Goal: Task Accomplishment & Management: Use online tool/utility

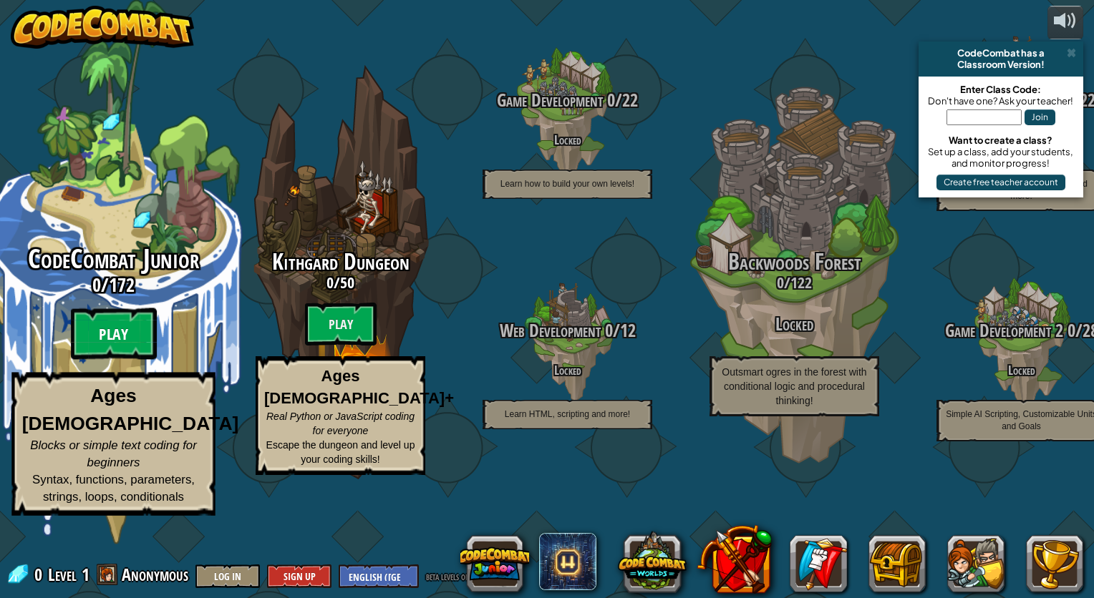
click at [128, 360] on btn "Play" at bounding box center [114, 334] width 86 height 52
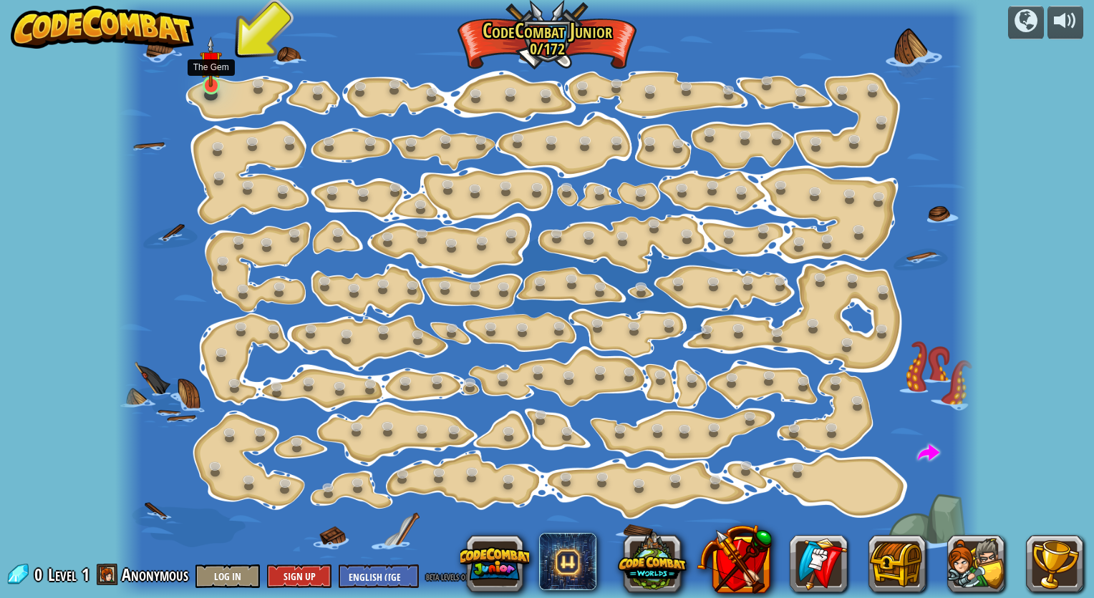
click at [211, 79] on img at bounding box center [211, 62] width 22 height 51
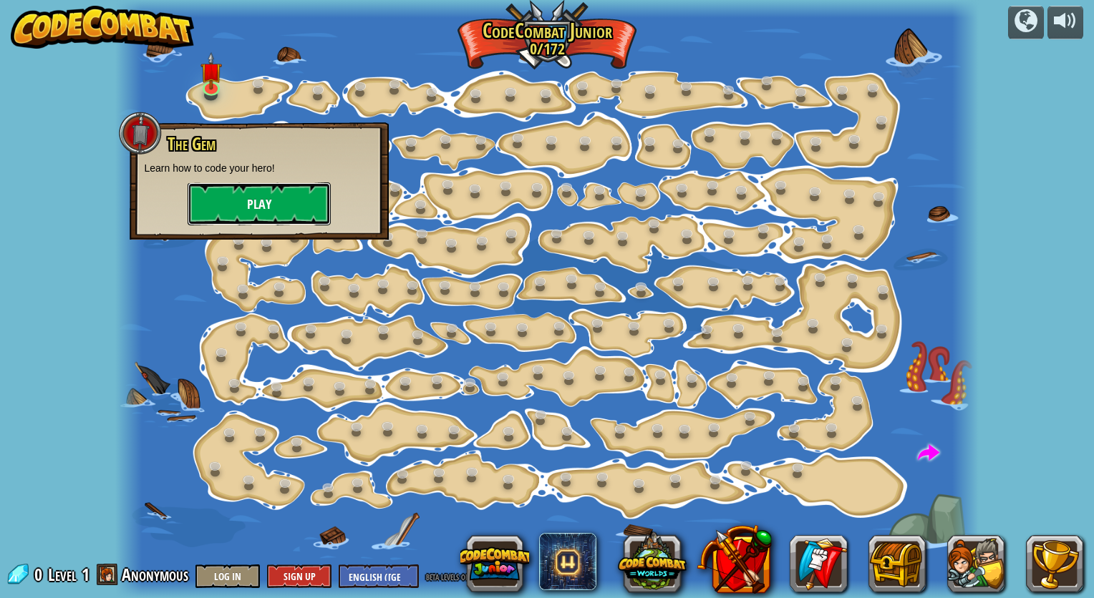
click at [254, 199] on button "Play" at bounding box center [259, 204] width 143 height 43
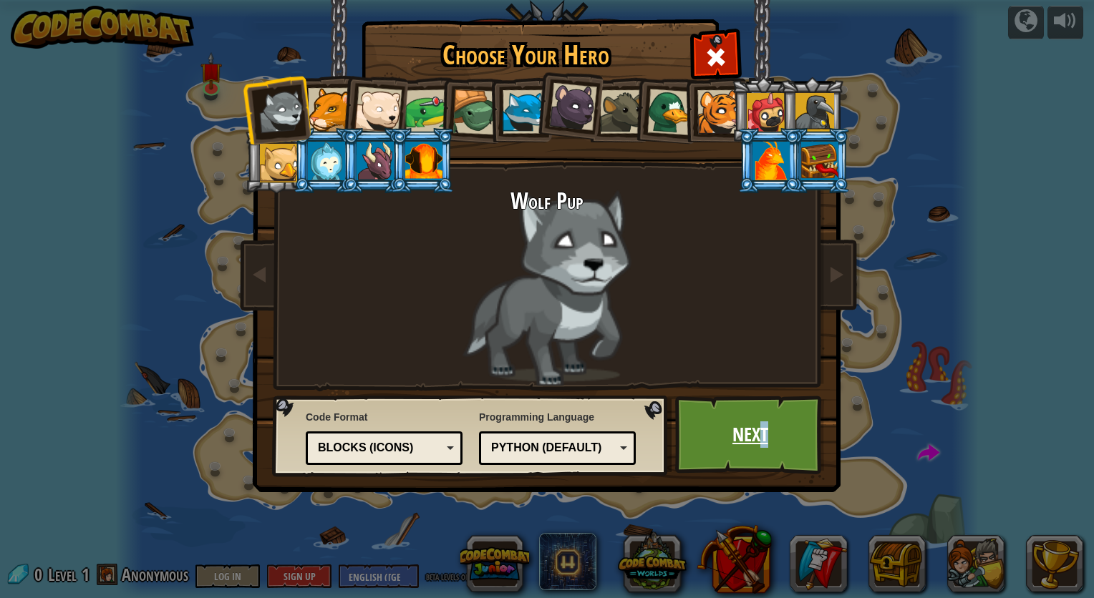
click at [764, 424] on link "Next" at bounding box center [750, 435] width 150 height 79
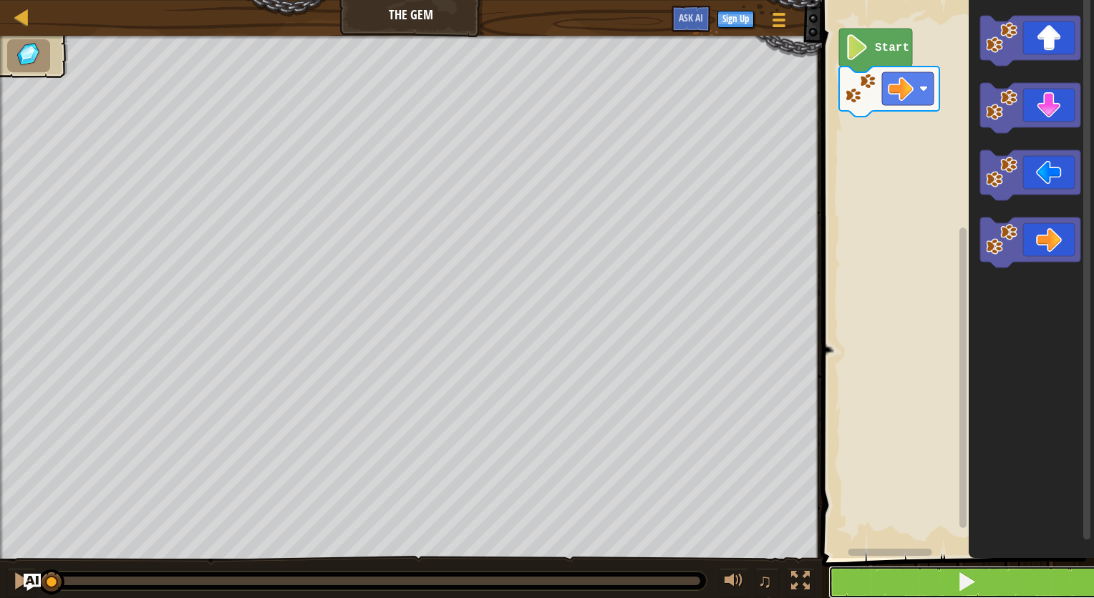
click at [1006, 585] on button at bounding box center [966, 582] width 276 height 33
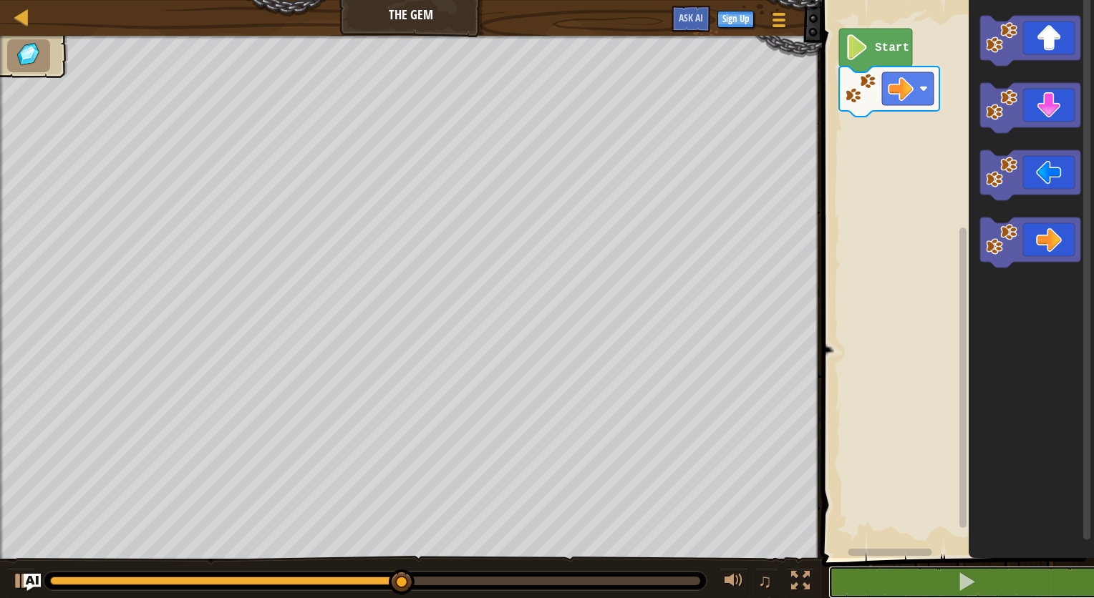
click at [828, 566] on button at bounding box center [966, 582] width 276 height 33
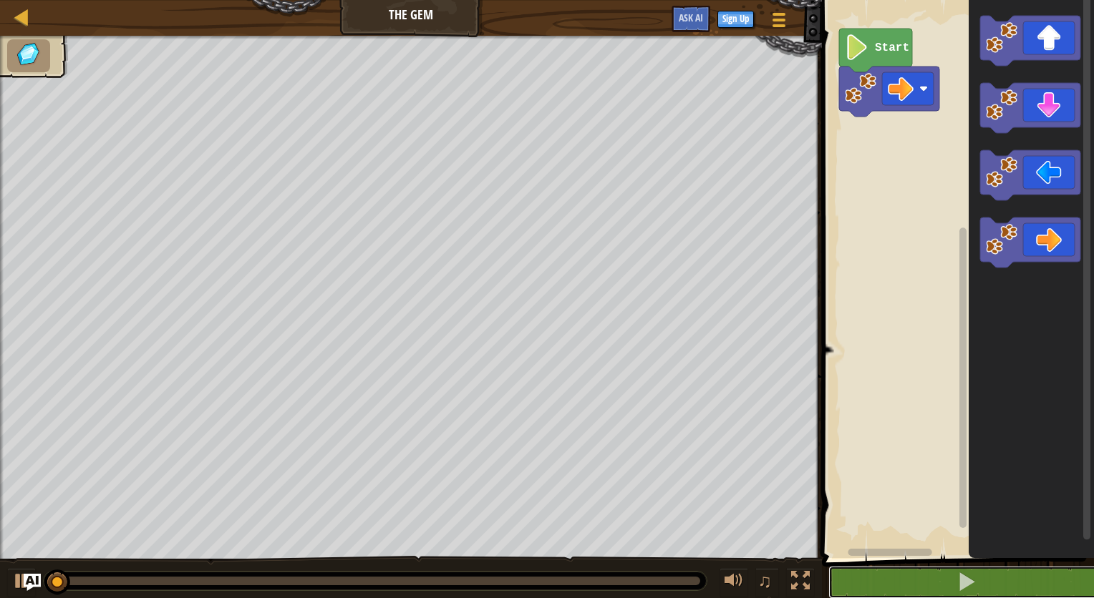
click at [828, 566] on button at bounding box center [966, 582] width 276 height 33
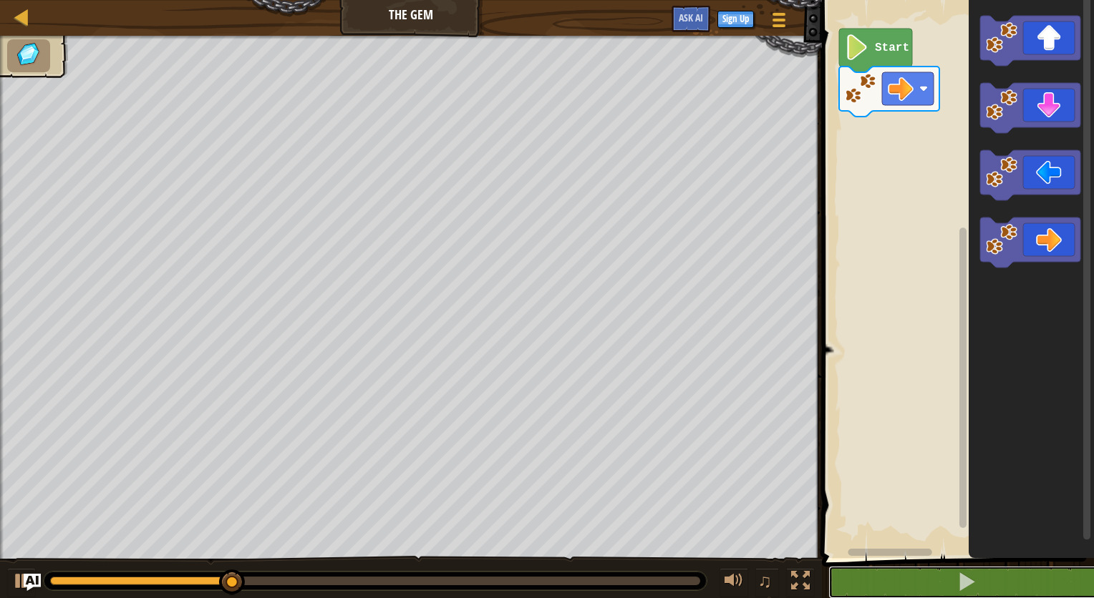
click at [828, 566] on button at bounding box center [966, 582] width 276 height 33
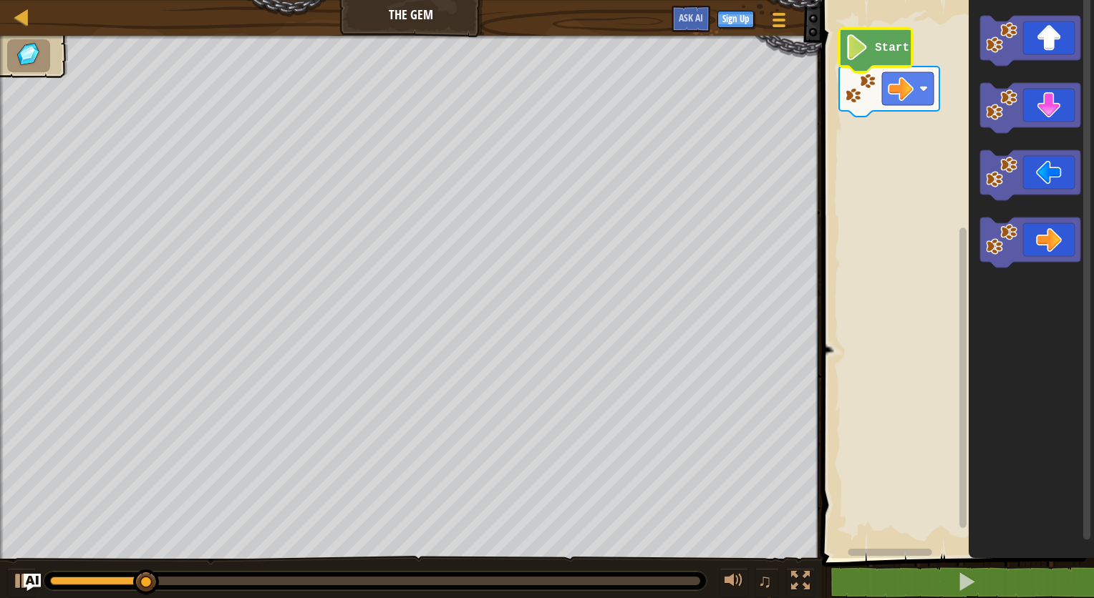
click at [846, 52] on image "Blockly Workspace" at bounding box center [857, 47] width 24 height 26
click at [847, 59] on image "Blockly Workspace" at bounding box center [857, 47] width 24 height 26
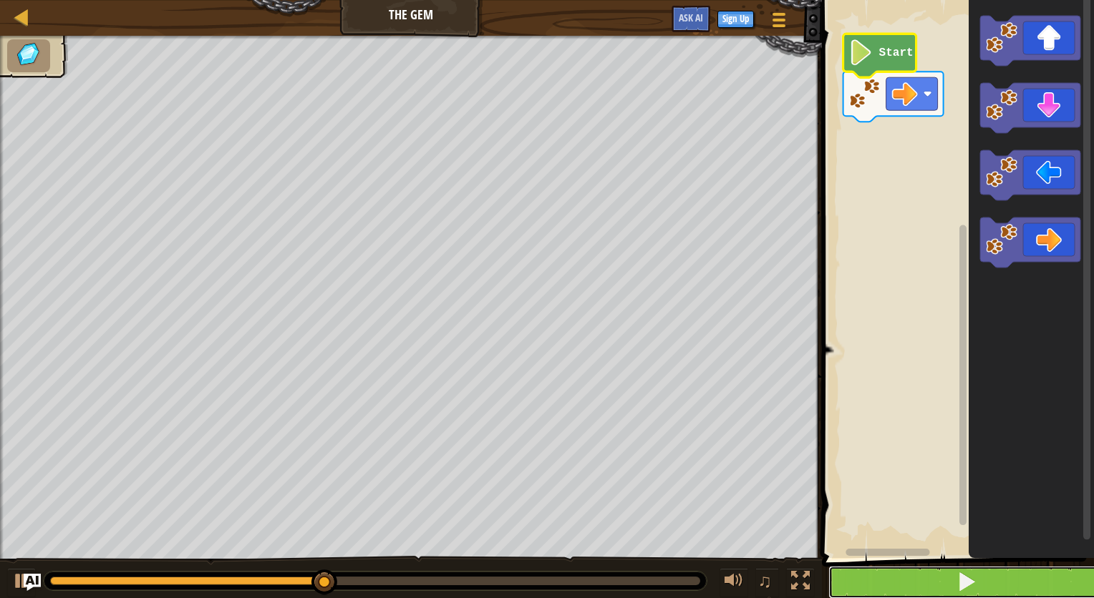
drag, startPoint x: 954, startPoint y: 581, endPoint x: 950, endPoint y: 568, distance: 14.1
click at [954, 580] on button at bounding box center [966, 582] width 276 height 33
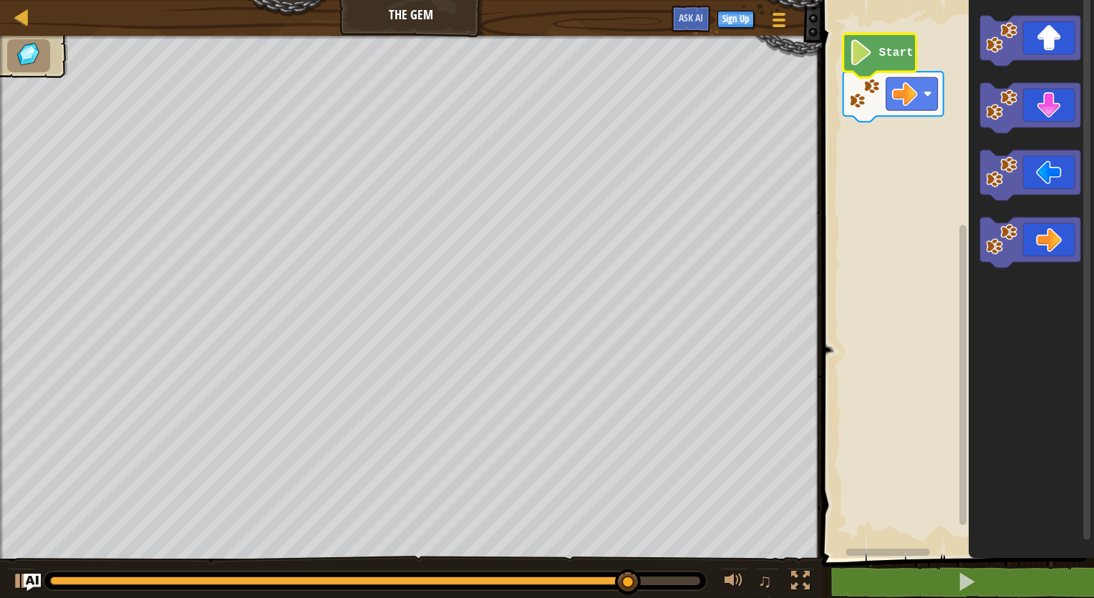
click at [32, 63] on img at bounding box center [29, 55] width 30 height 26
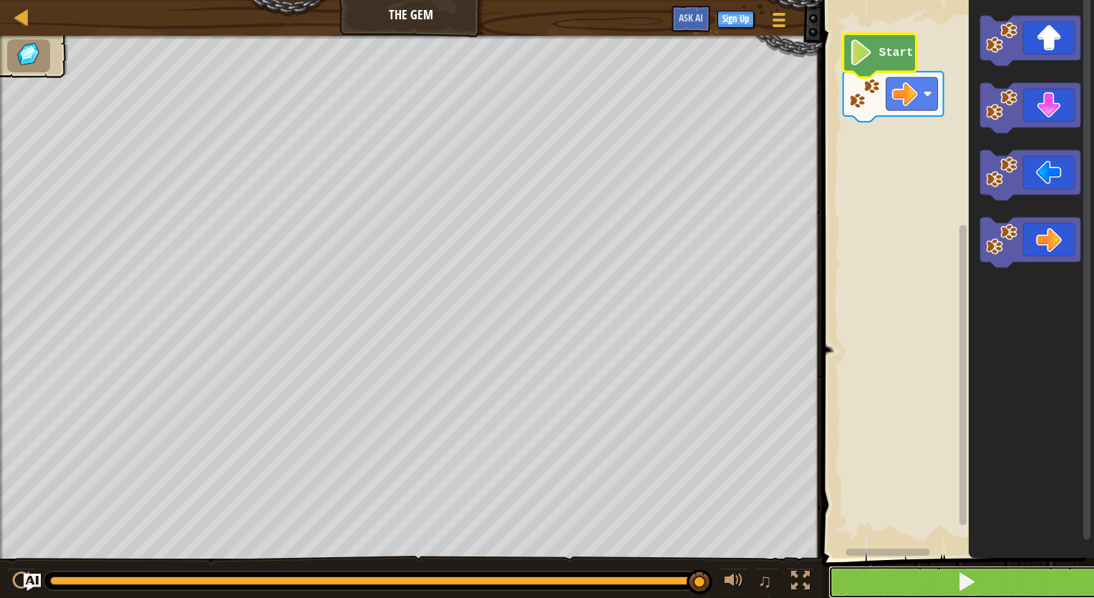
click at [991, 575] on button at bounding box center [966, 582] width 276 height 33
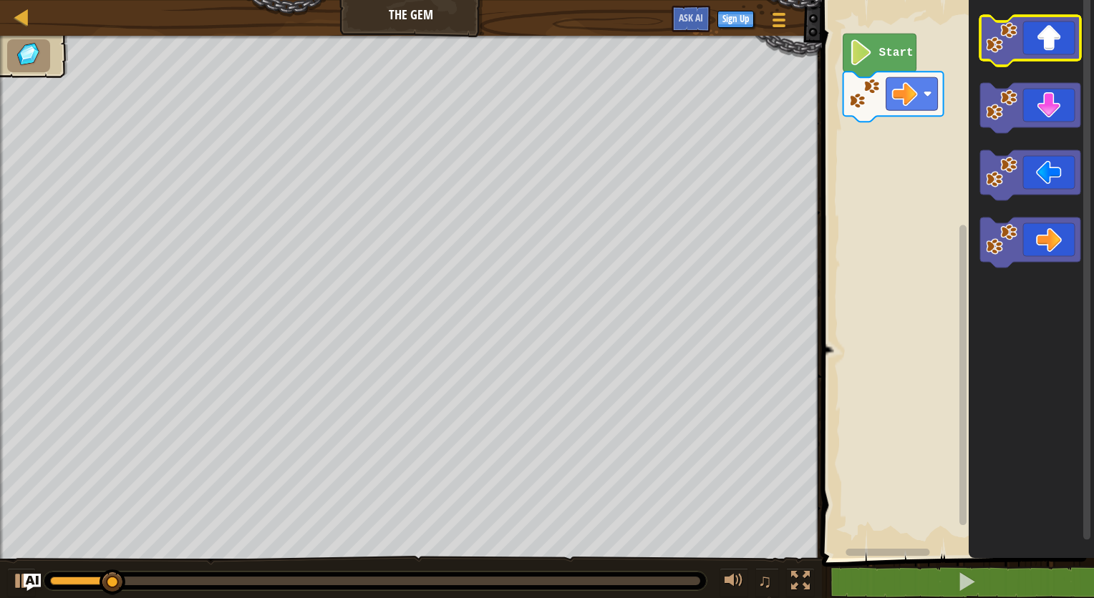
click at [1039, 29] on icon "Blockly Workspace" at bounding box center [1030, 41] width 100 height 50
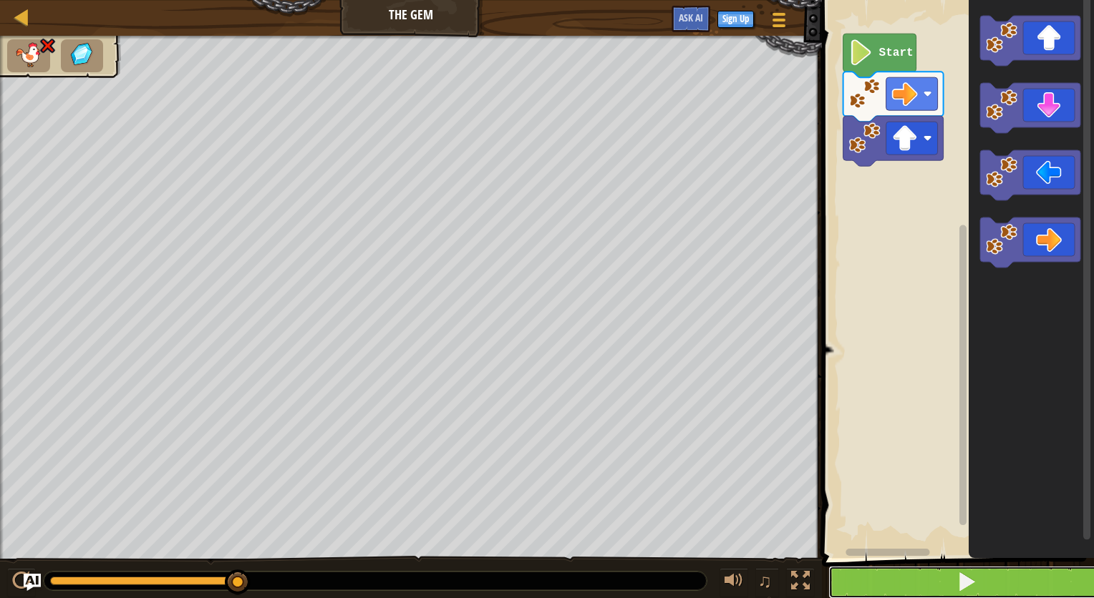
click at [974, 575] on span at bounding box center [966, 582] width 20 height 20
drag, startPoint x: 1015, startPoint y: 581, endPoint x: 1019, endPoint y: 320, distance: 261.3
click at [1012, 573] on button at bounding box center [966, 582] width 276 height 33
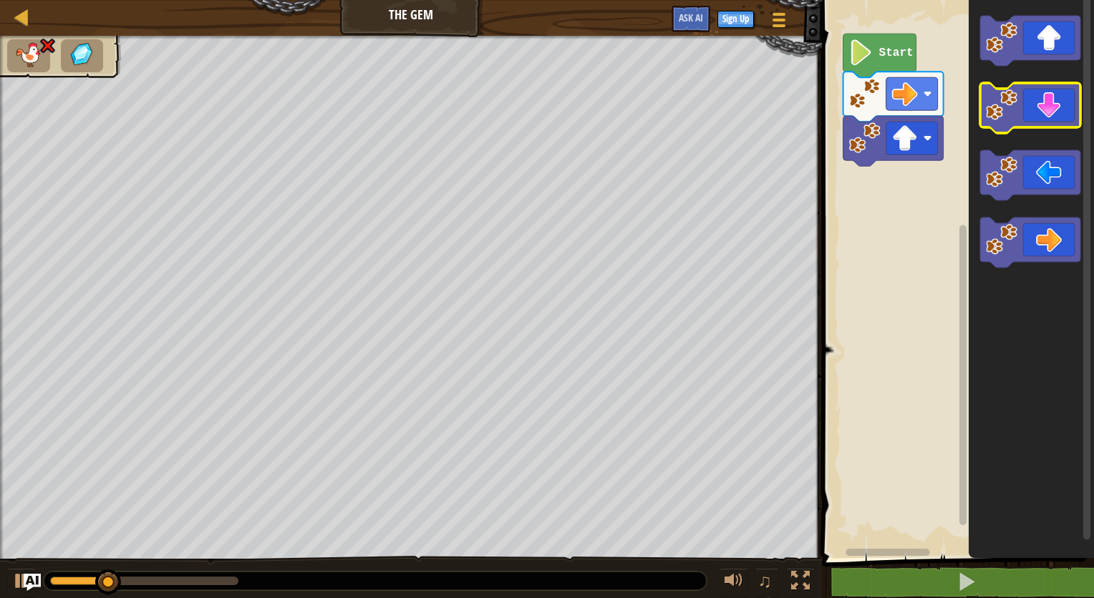
click at [1041, 102] on icon "Blockly Workspace" at bounding box center [1030, 108] width 100 height 50
click at [1041, 109] on icon "Blockly Workspace" at bounding box center [1030, 108] width 100 height 50
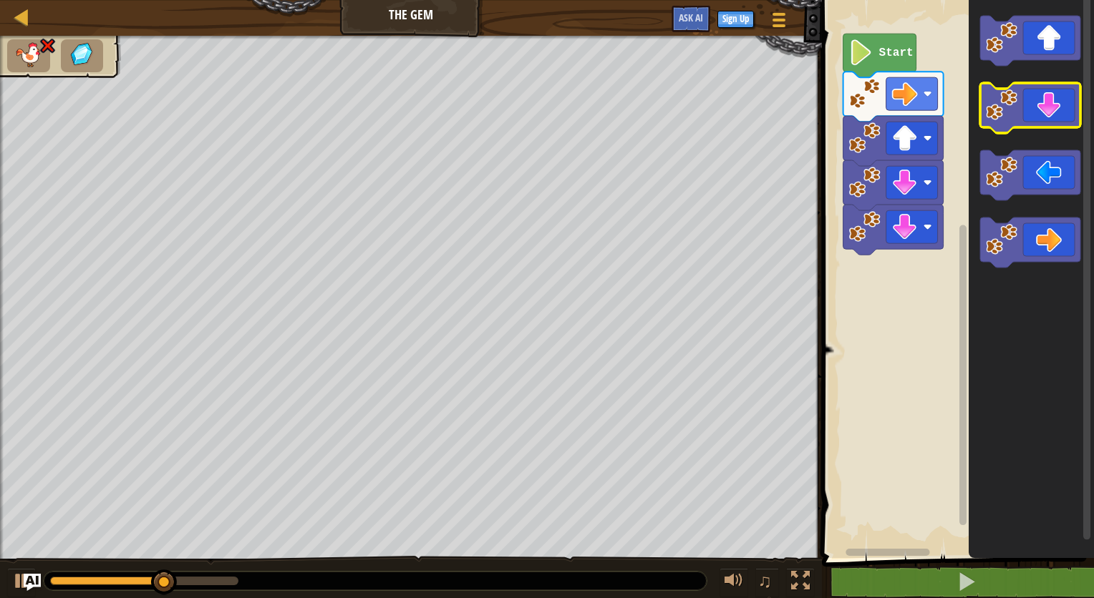
click at [1041, 109] on icon "Blockly Workspace" at bounding box center [1030, 108] width 100 height 50
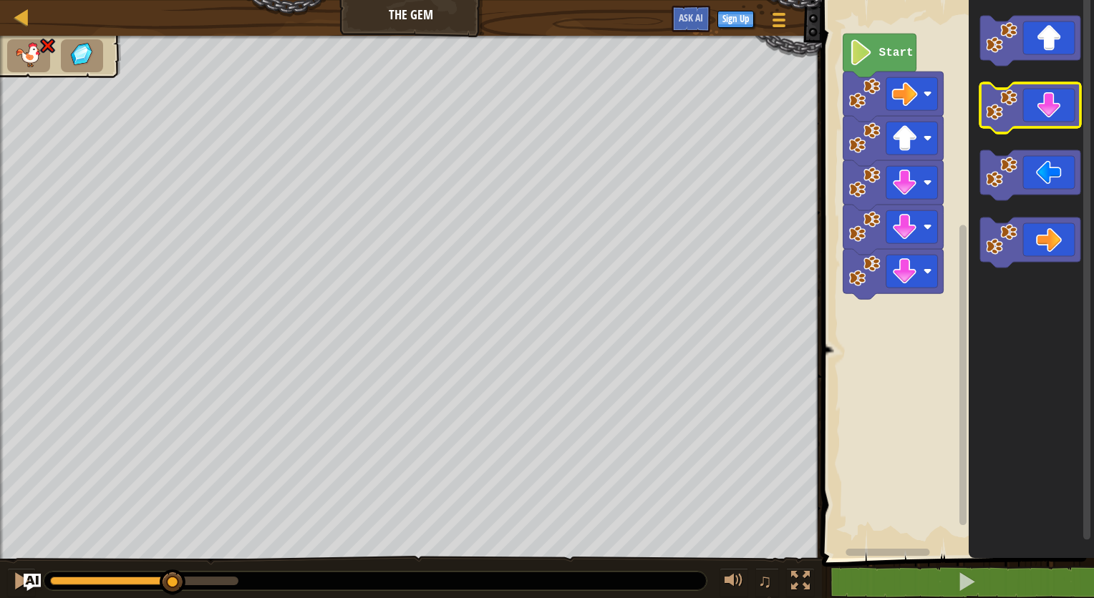
click at [1040, 110] on icon "Blockly Workspace" at bounding box center [1030, 108] width 100 height 50
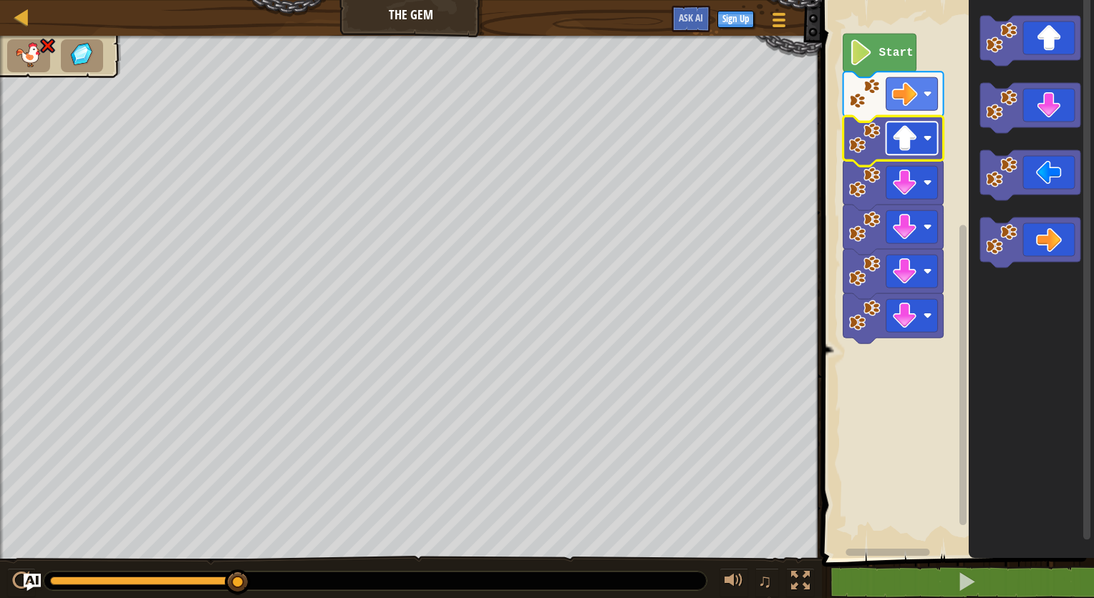
click at [935, 137] on rect "Blockly Workspace" at bounding box center [912, 138] width 52 height 33
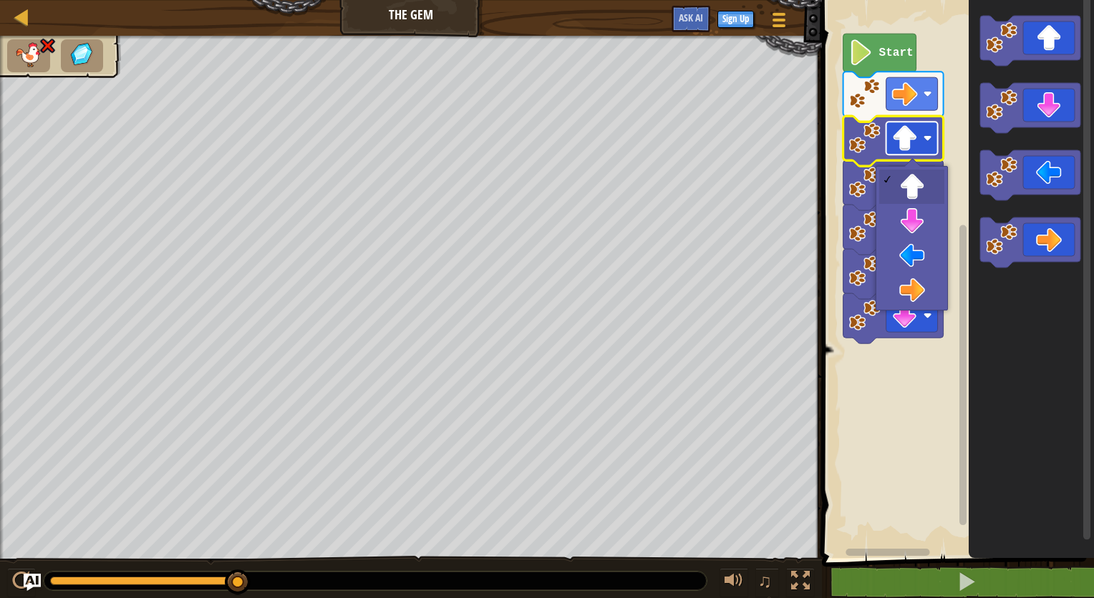
click at [934, 139] on rect "Blockly Workspace" at bounding box center [912, 138] width 52 height 33
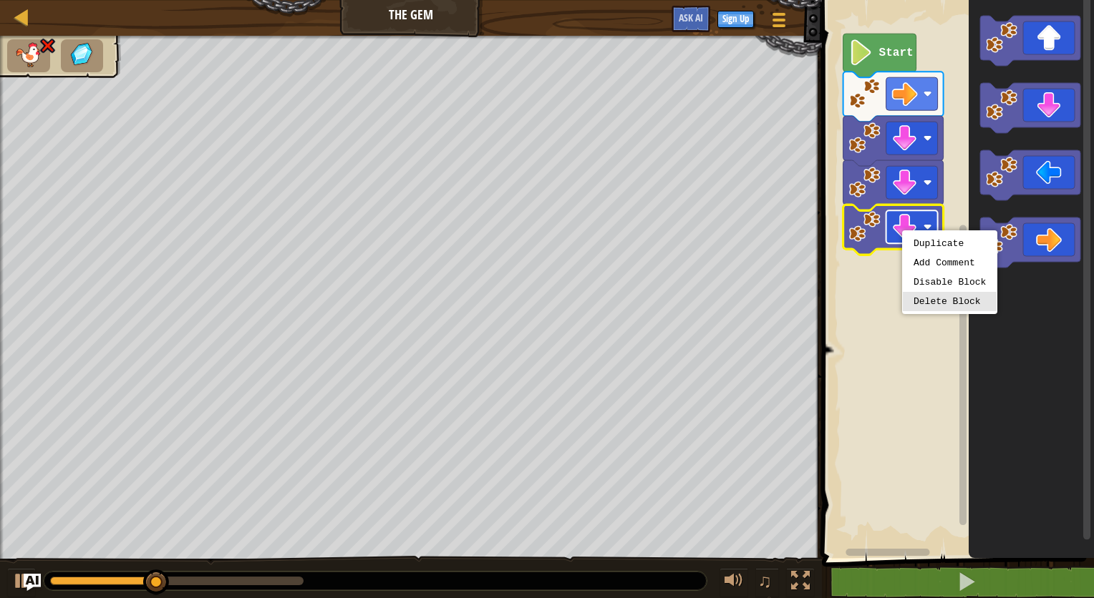
drag, startPoint x: 935, startPoint y: 296, endPoint x: 890, endPoint y: 223, distance: 85.2
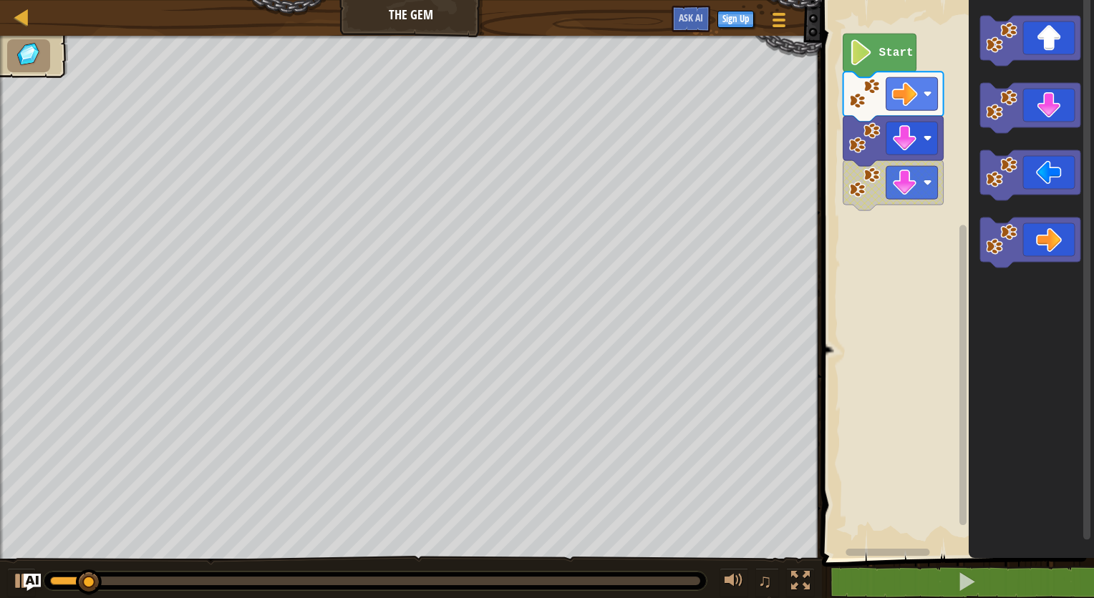
click at [877, 155] on icon "Blockly Workspace" at bounding box center [893, 141] width 100 height 50
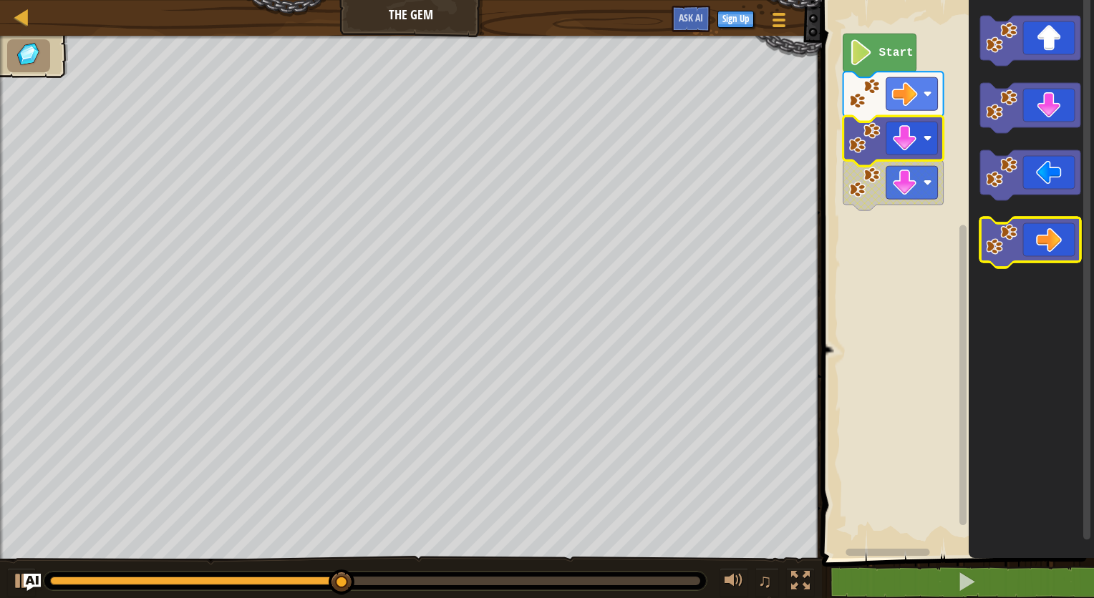
click at [1051, 240] on icon "Blockly Workspace" at bounding box center [1030, 243] width 100 height 50
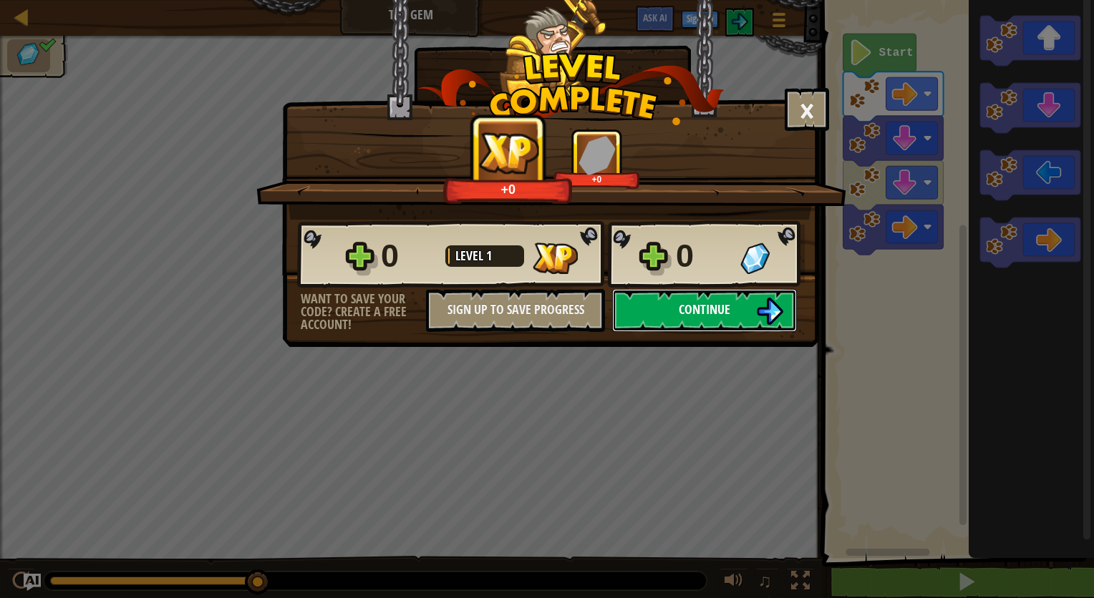
click at [699, 319] on button "Continue" at bounding box center [704, 310] width 185 height 43
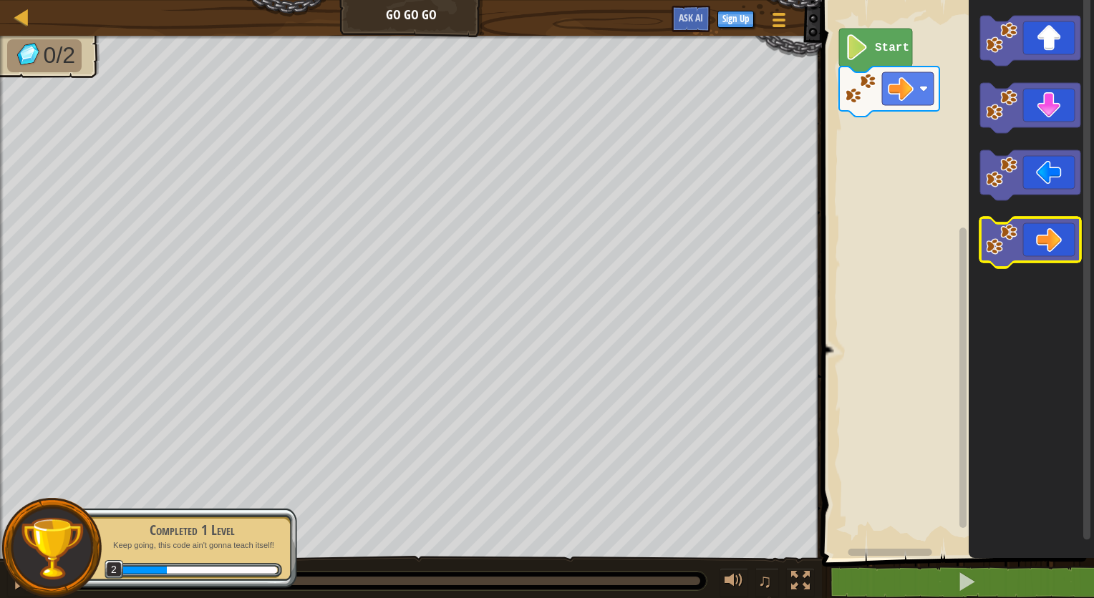
click at [1048, 229] on icon "Blockly Workspace" at bounding box center [1030, 243] width 100 height 50
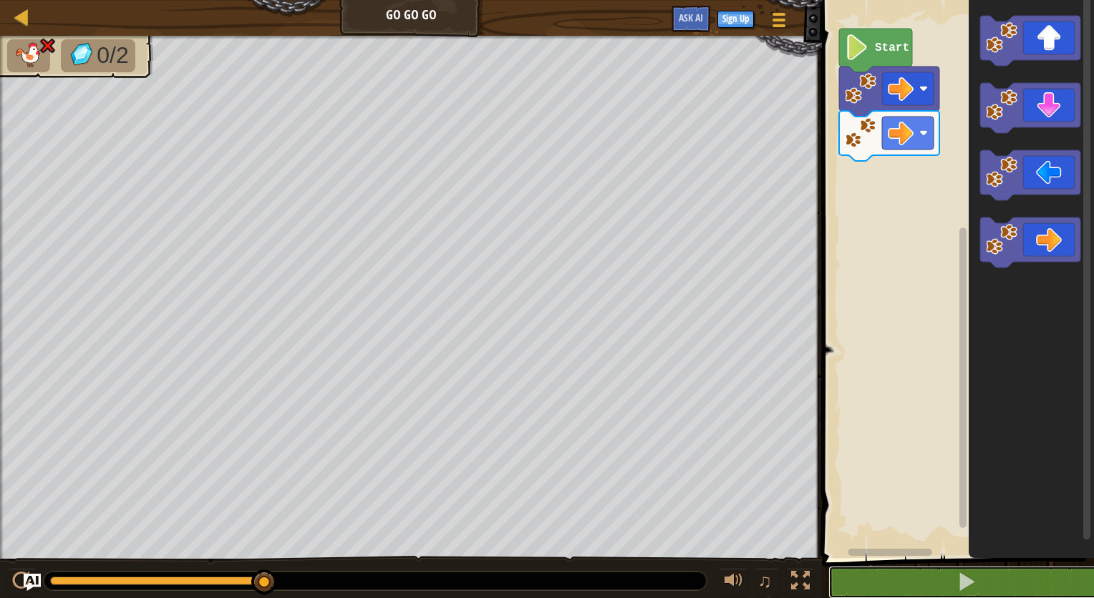
drag, startPoint x: 982, startPoint y: 583, endPoint x: 1012, endPoint y: 170, distance: 413.3
click at [988, 522] on div "1 2 go ( 'right' ) הההההההההההההההההההההההההההההההההההההההההההההההההההההההההההה…" at bounding box center [955, 314] width 276 height 615
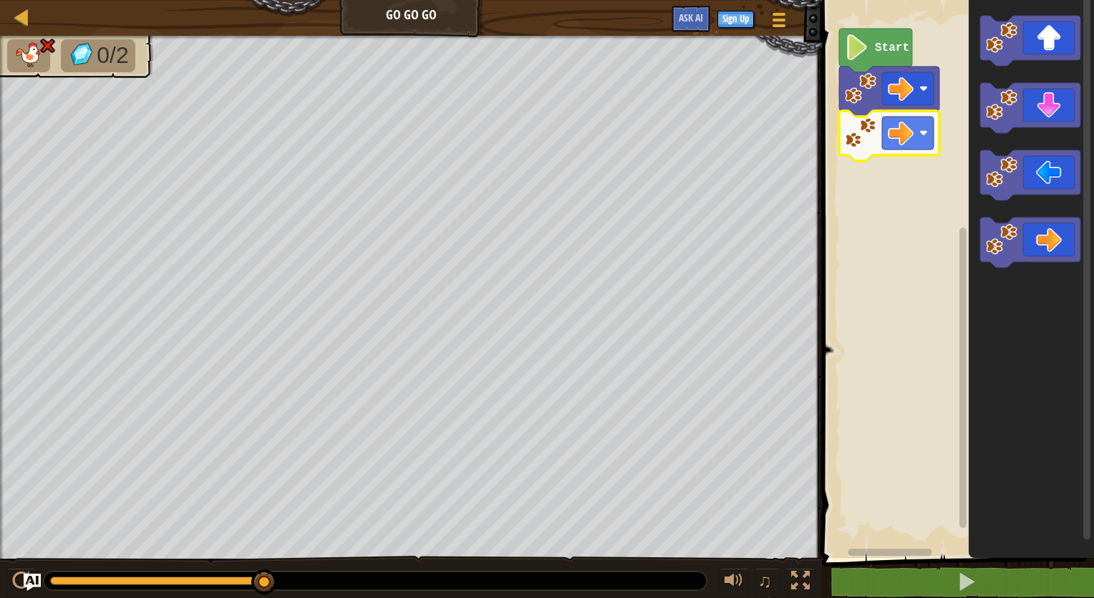
click at [866, 124] on image "Blockly Workspace" at bounding box center [860, 132] width 31 height 31
click at [867, 125] on image "Blockly Workspace" at bounding box center [860, 132] width 31 height 31
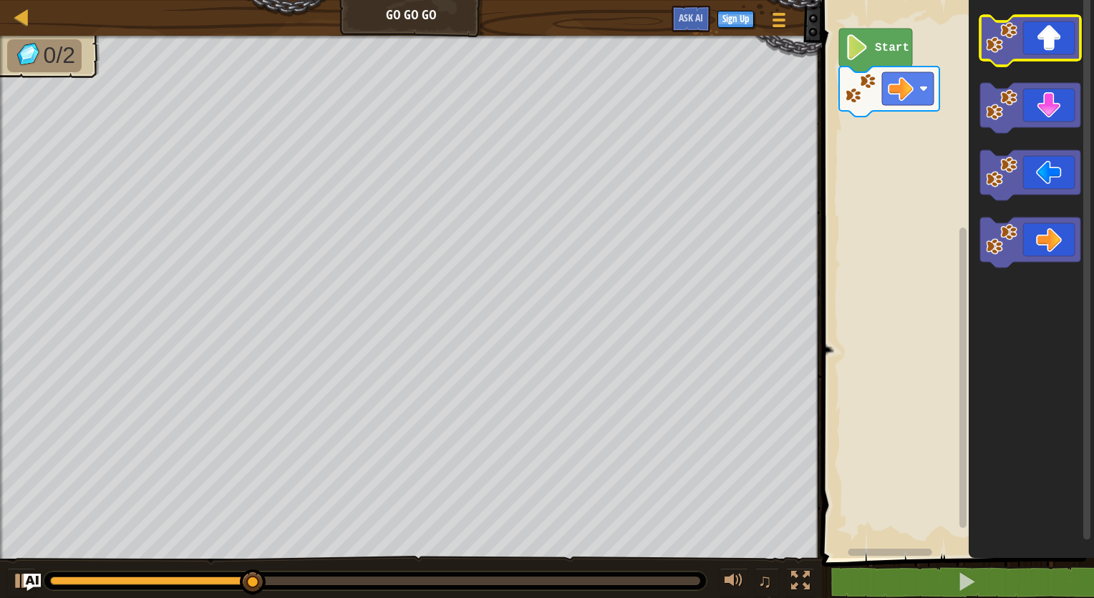
click at [1020, 48] on icon "Blockly Workspace" at bounding box center [1030, 41] width 100 height 50
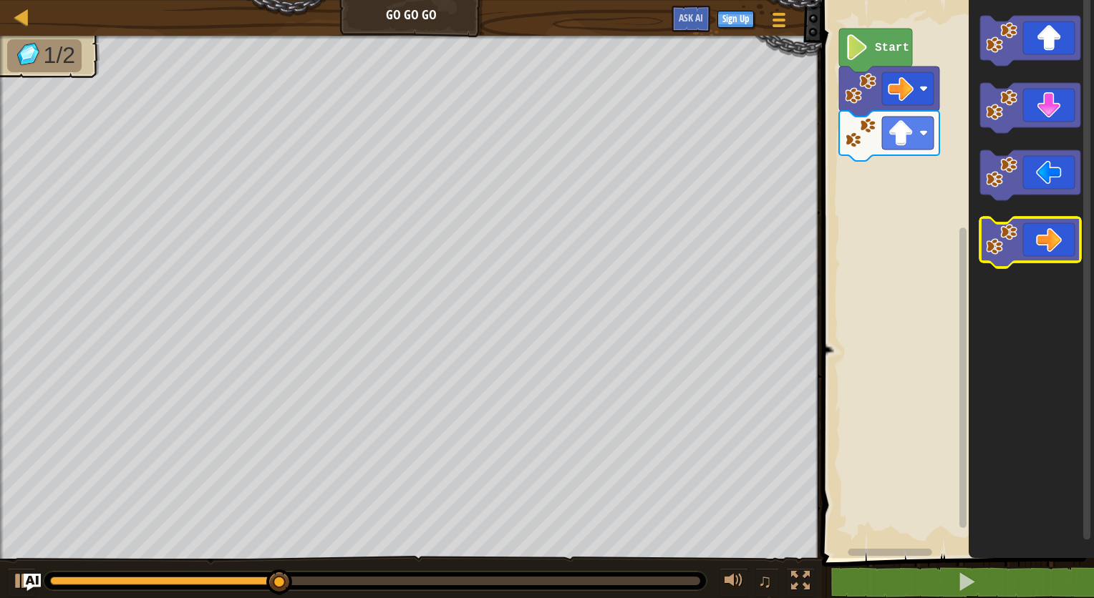
click at [1069, 228] on icon "Blockly Workspace" at bounding box center [1030, 243] width 100 height 50
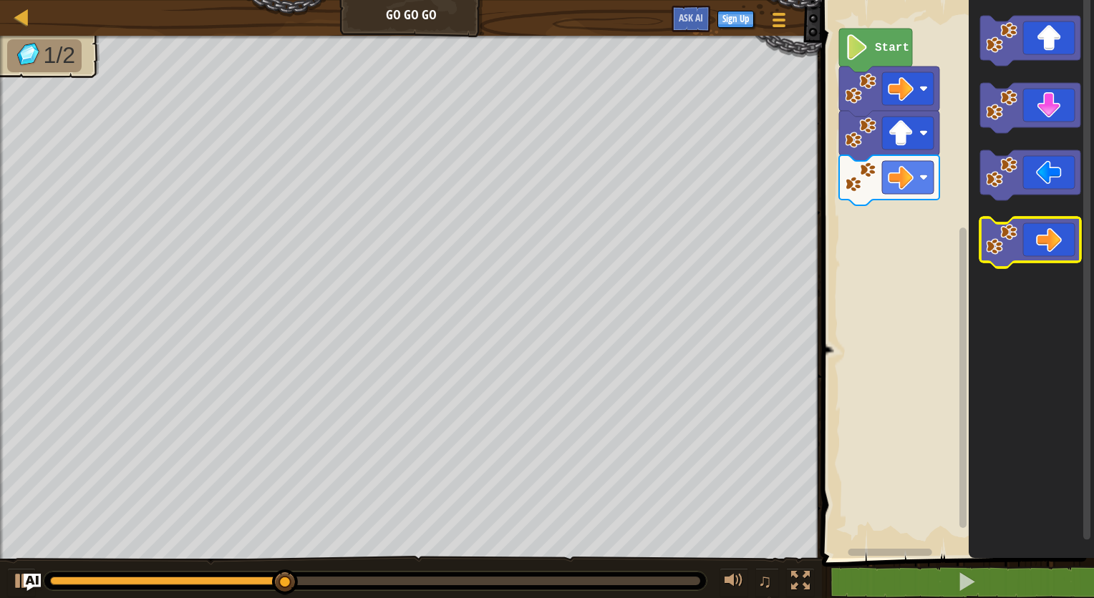
click at [1064, 232] on icon "Blockly Workspace" at bounding box center [1030, 243] width 100 height 50
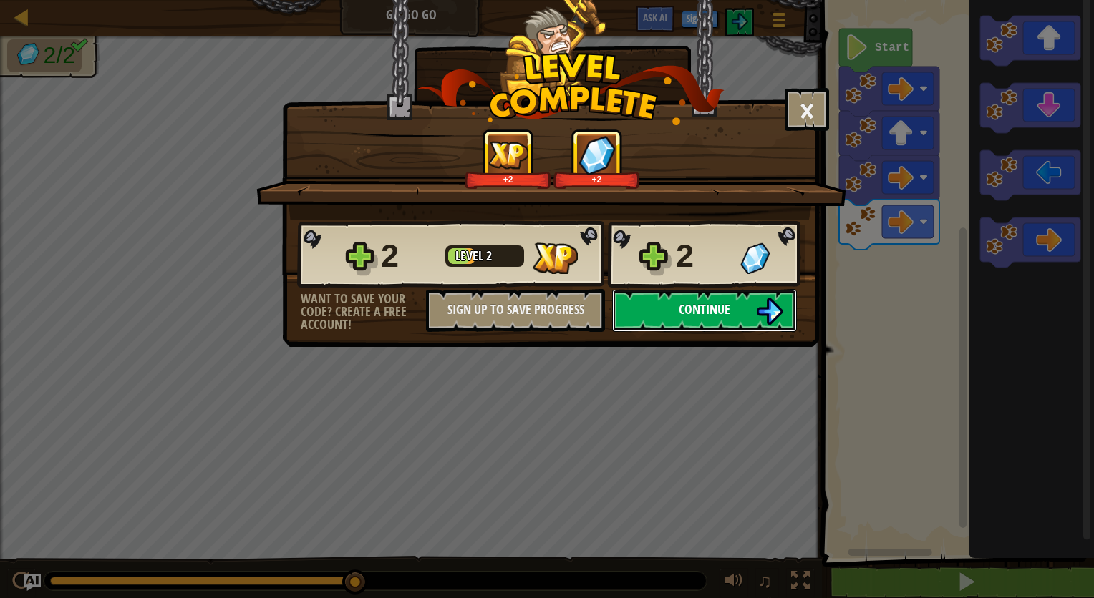
click at [698, 305] on span "Continue" at bounding box center [704, 310] width 52 height 18
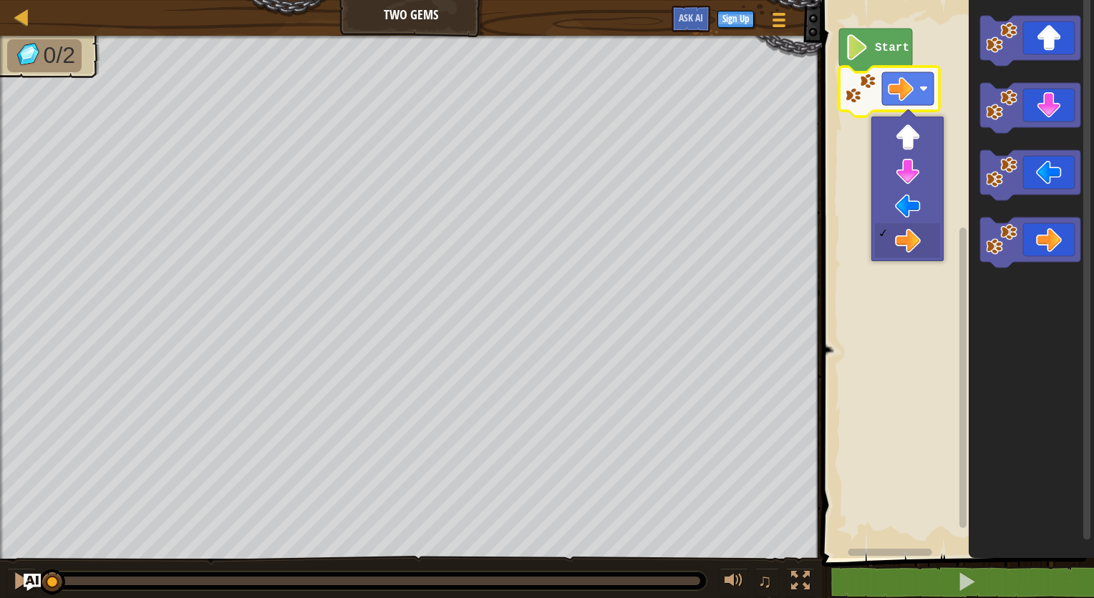
click at [866, 47] on image "Blockly Workspace" at bounding box center [857, 47] width 24 height 26
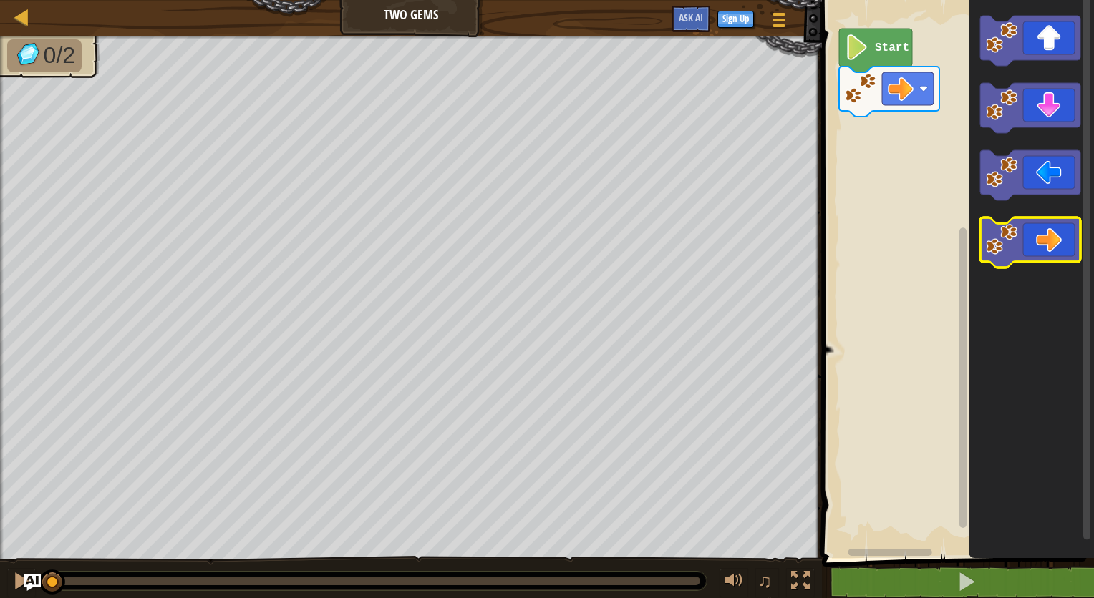
click at [1059, 232] on icon "Blockly Workspace" at bounding box center [1030, 243] width 100 height 50
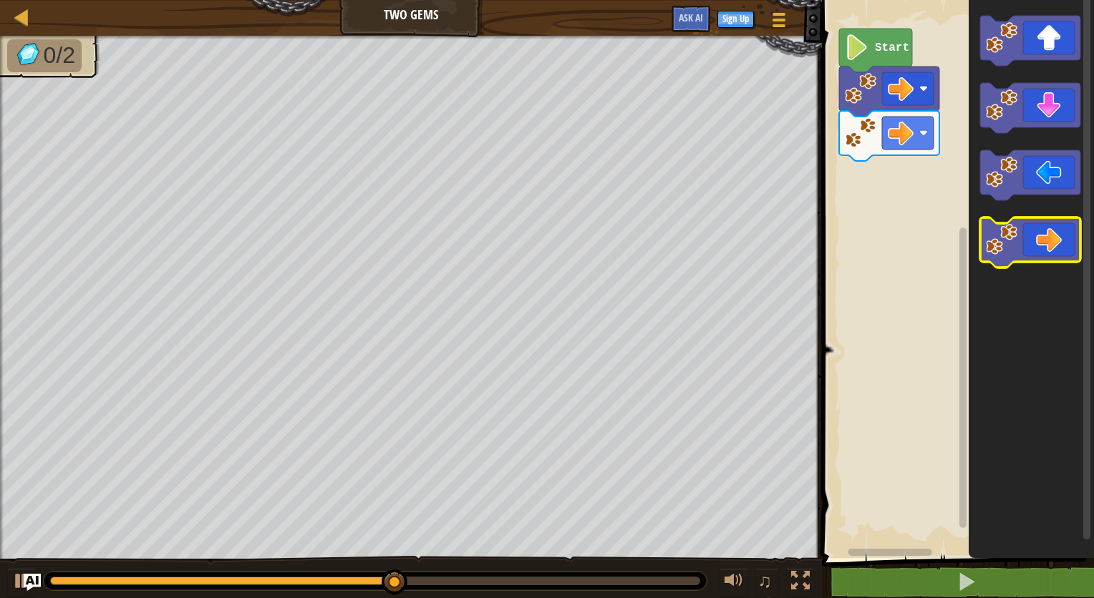
click at [1057, 233] on icon "Blockly Workspace" at bounding box center [1030, 243] width 100 height 50
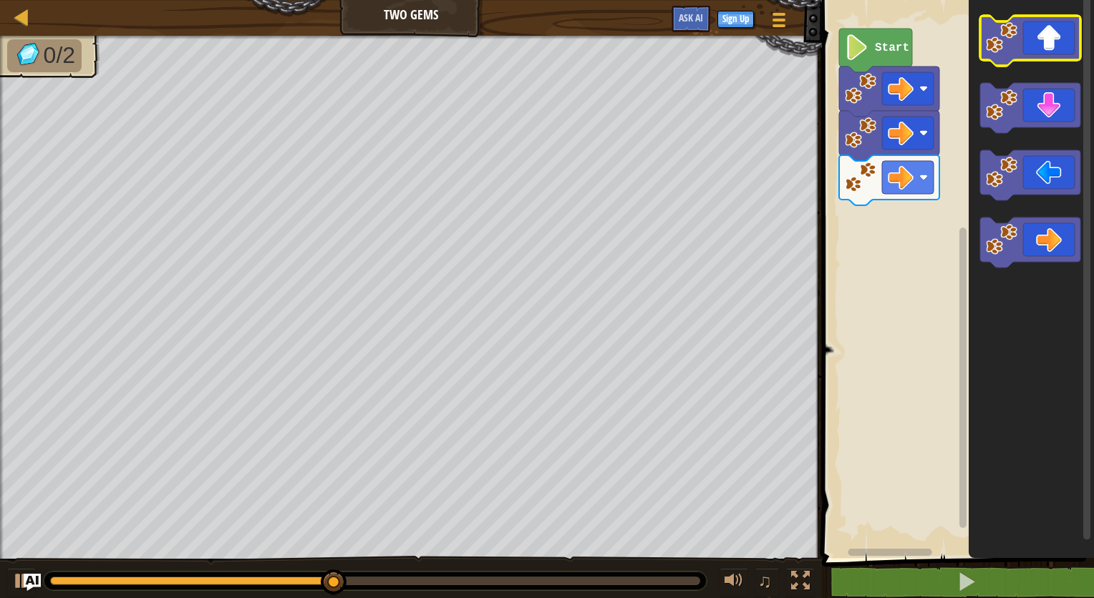
click at [1035, 37] on icon "Blockly Workspace" at bounding box center [1030, 41] width 100 height 50
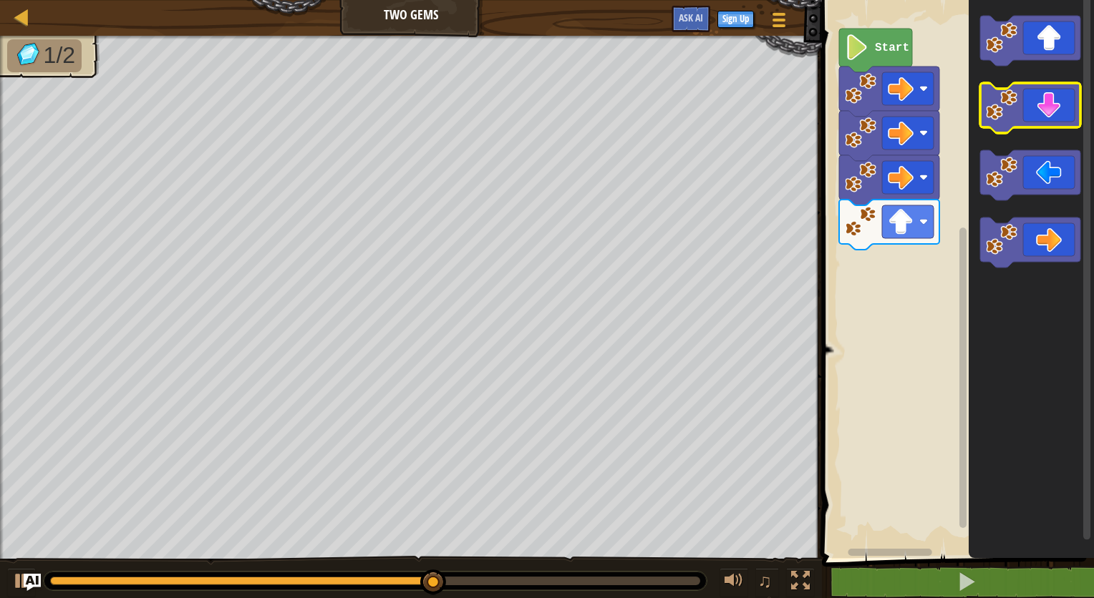
click at [1036, 101] on icon "Blockly Workspace" at bounding box center [1030, 108] width 100 height 50
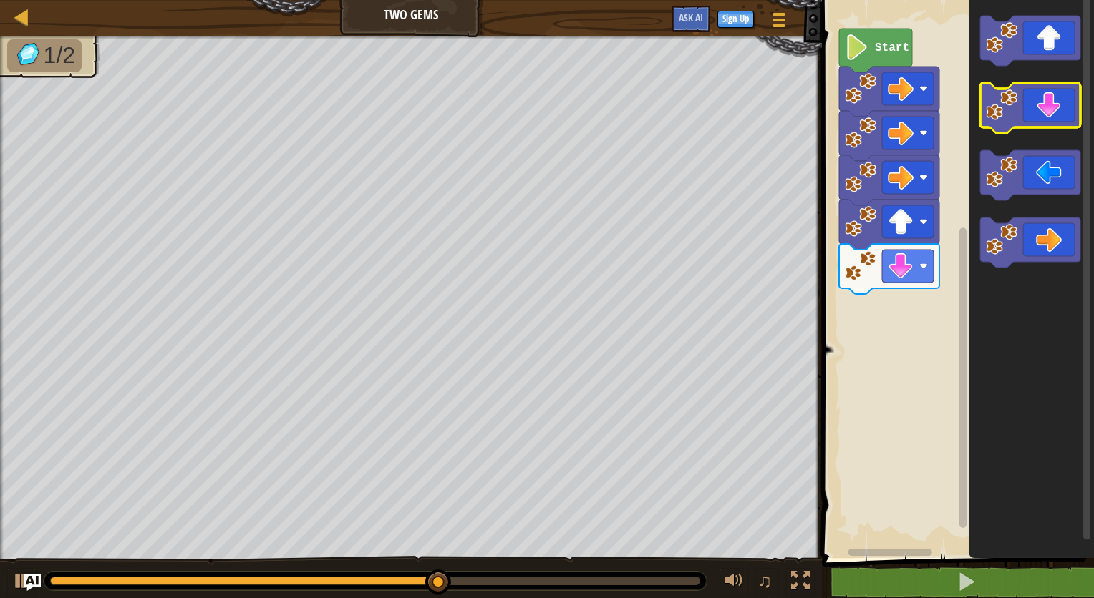
click at [1032, 101] on icon "Blockly Workspace" at bounding box center [1030, 108] width 100 height 50
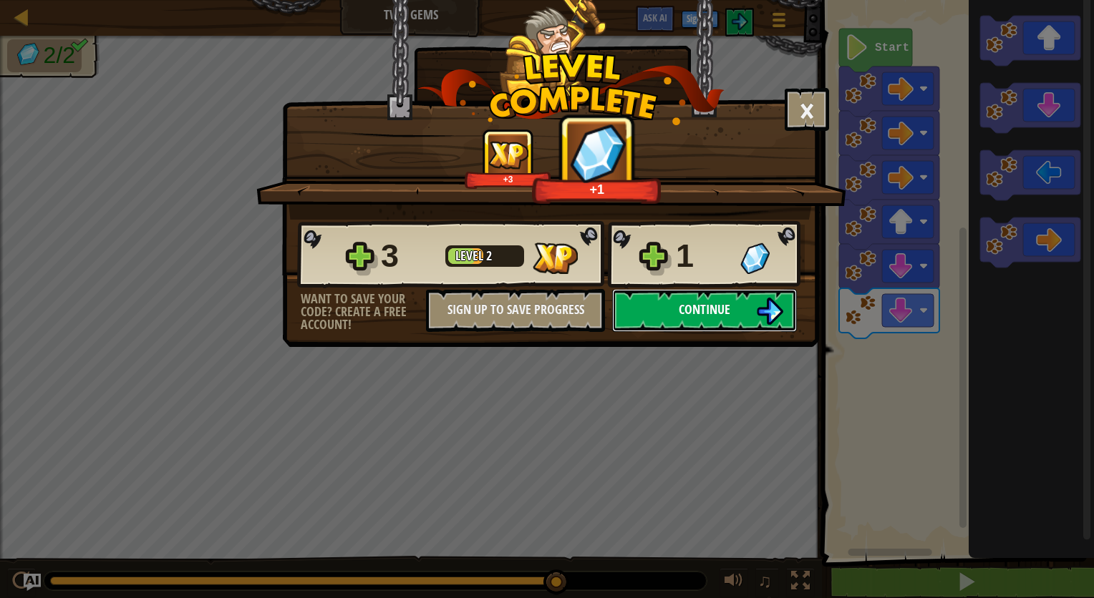
click at [709, 299] on button "Continue" at bounding box center [704, 310] width 185 height 43
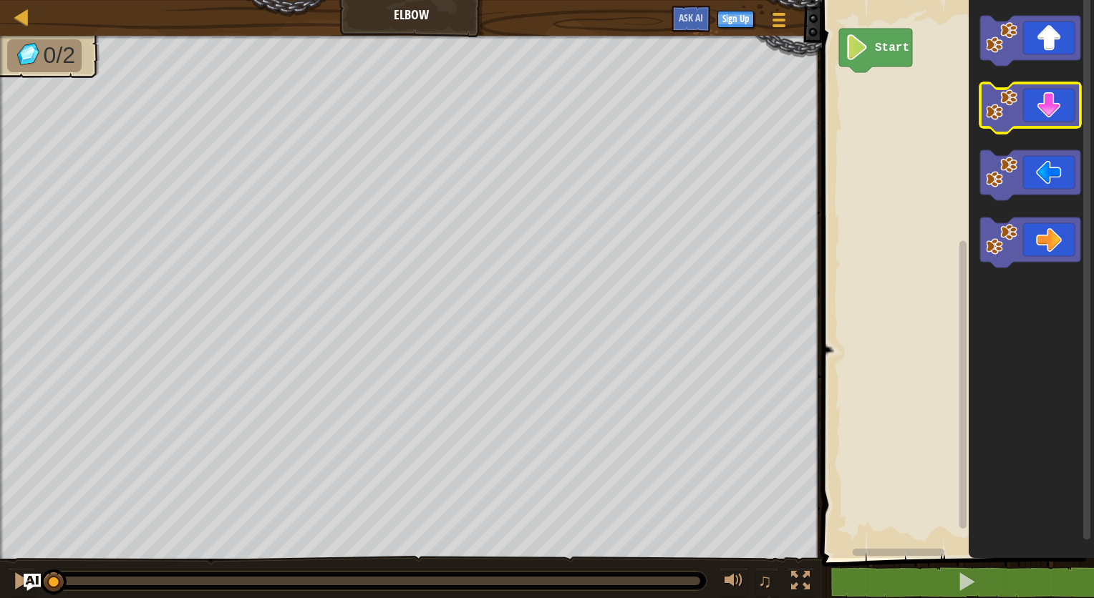
click at [1000, 120] on image "Blockly Workspace" at bounding box center [1001, 104] width 31 height 31
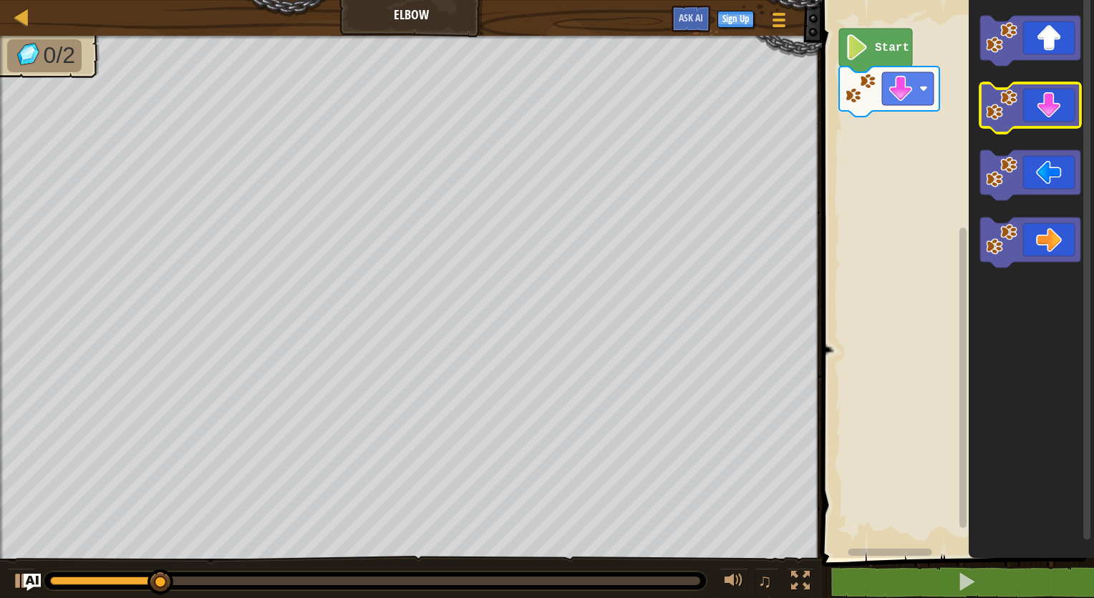
click at [1000, 120] on image "Blockly Workspace" at bounding box center [1001, 104] width 31 height 31
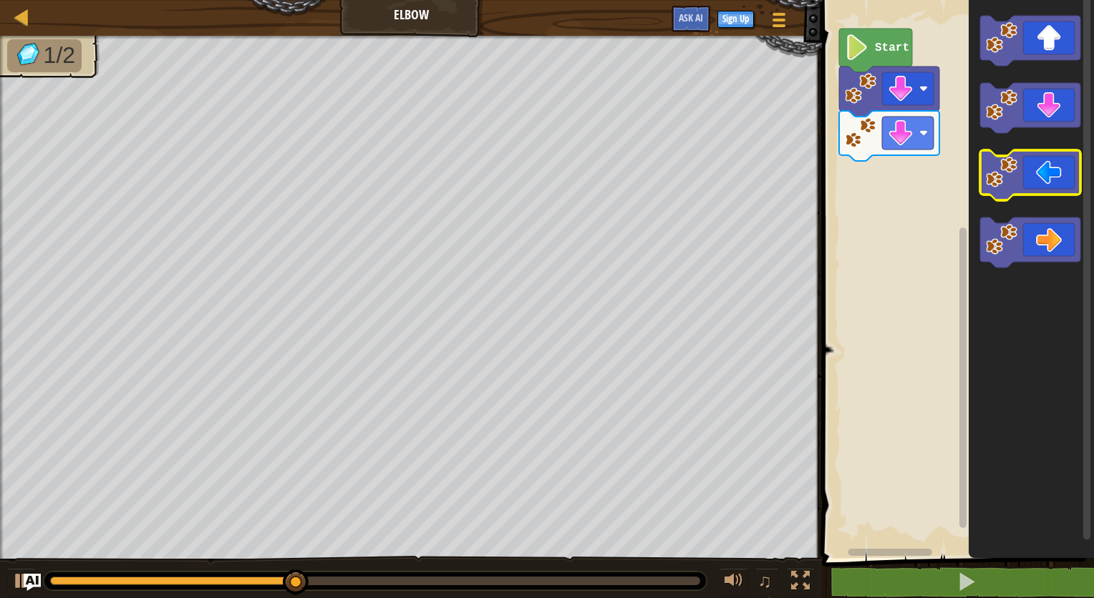
click at [1061, 198] on icon "Blockly Workspace" at bounding box center [1030, 275] width 125 height 565
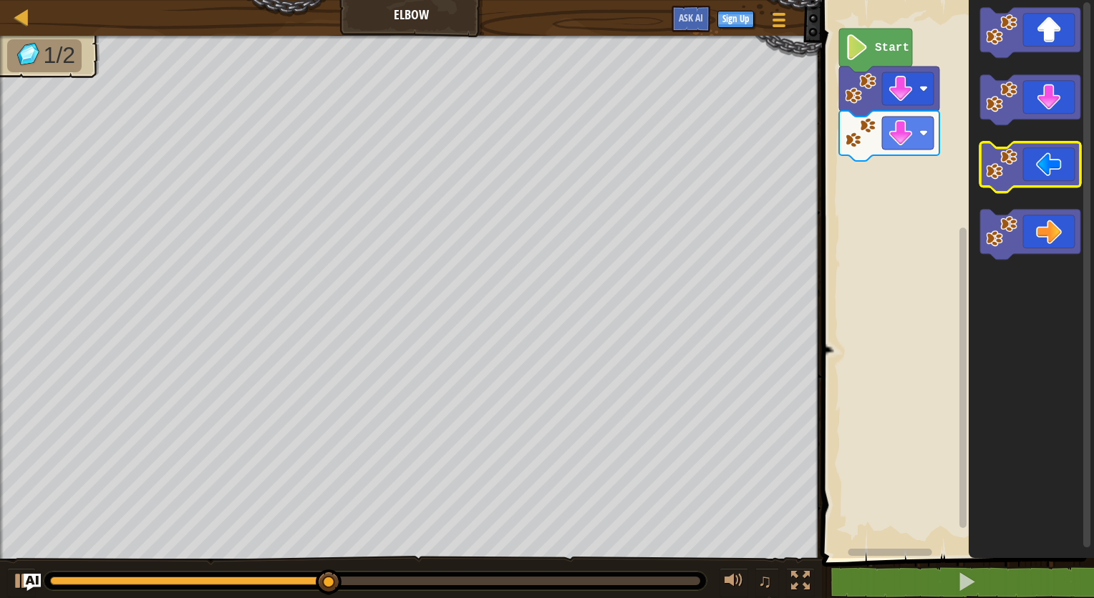
click at [1056, 187] on rect "Blockly Workspace" at bounding box center [1030, 167] width 100 height 50
click at [1046, 175] on icon "Blockly Workspace" at bounding box center [1030, 167] width 100 height 50
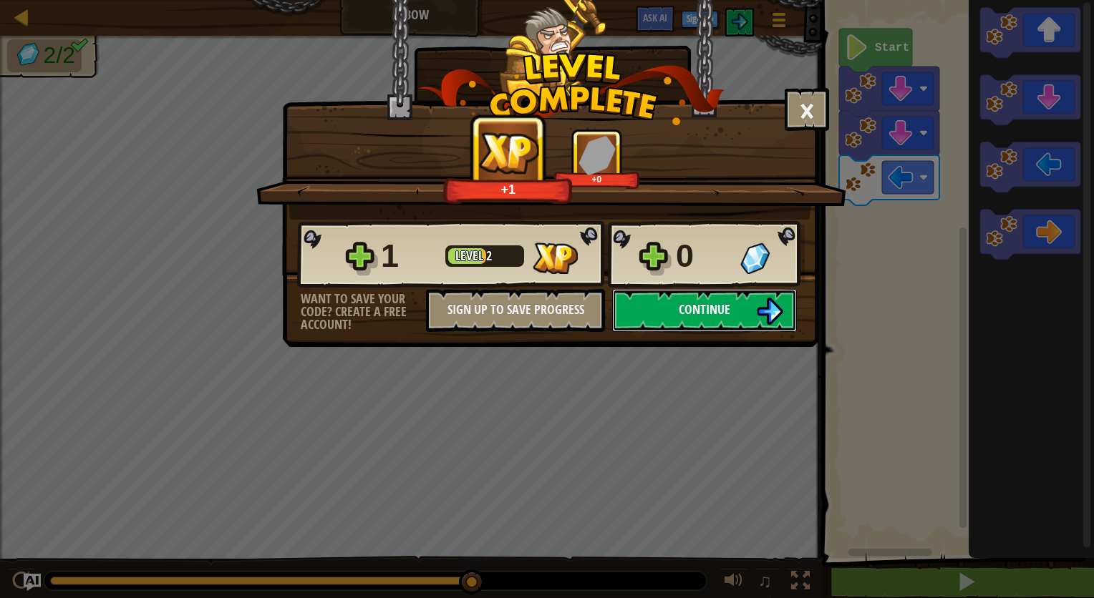
click at [691, 318] on button "Continue" at bounding box center [704, 310] width 185 height 43
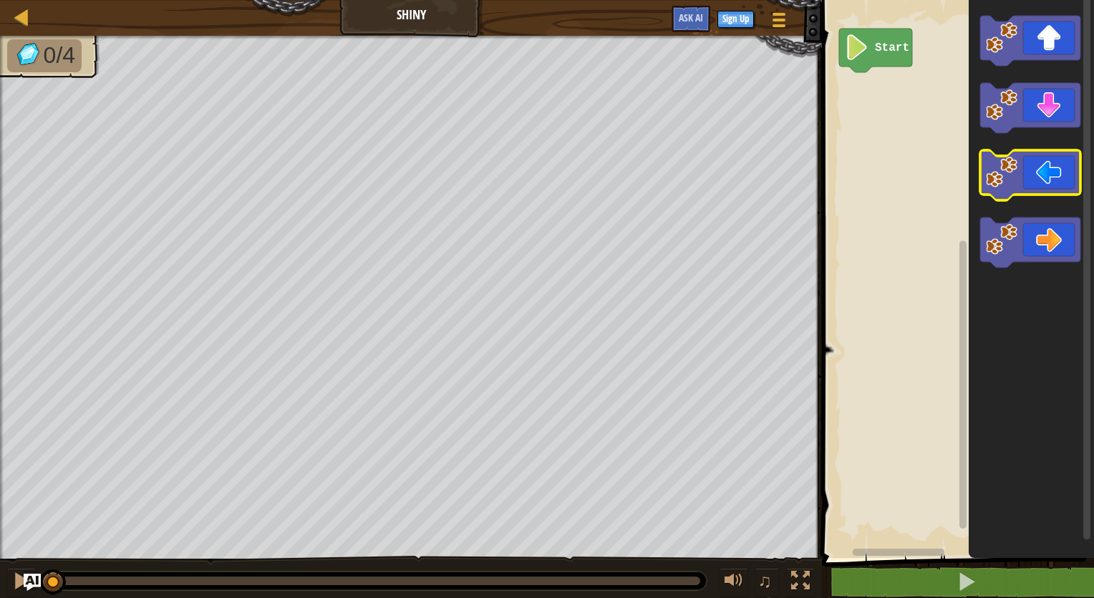
click at [1034, 180] on icon "Blockly Workspace" at bounding box center [1030, 175] width 100 height 50
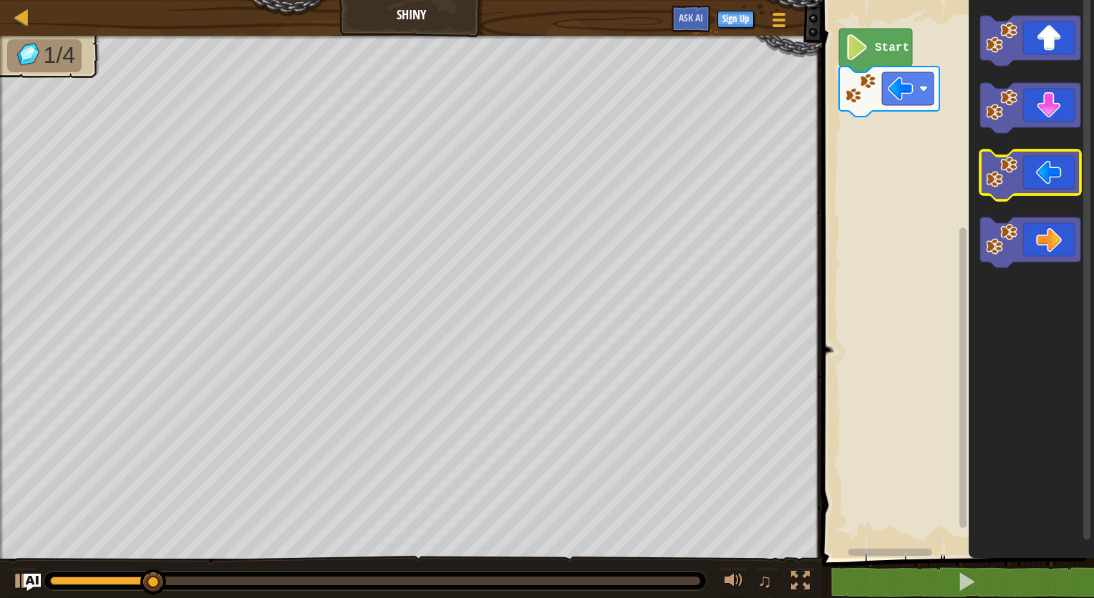
click at [1036, 177] on icon "Blockly Workspace" at bounding box center [1030, 175] width 100 height 50
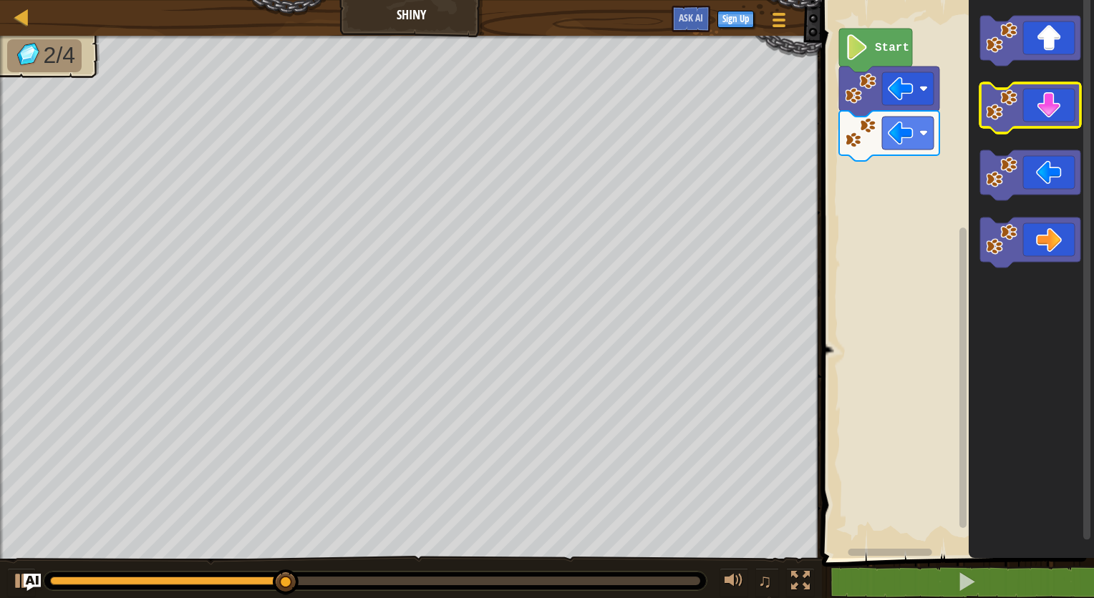
click at [1027, 116] on icon "Blockly Workspace" at bounding box center [1030, 108] width 100 height 50
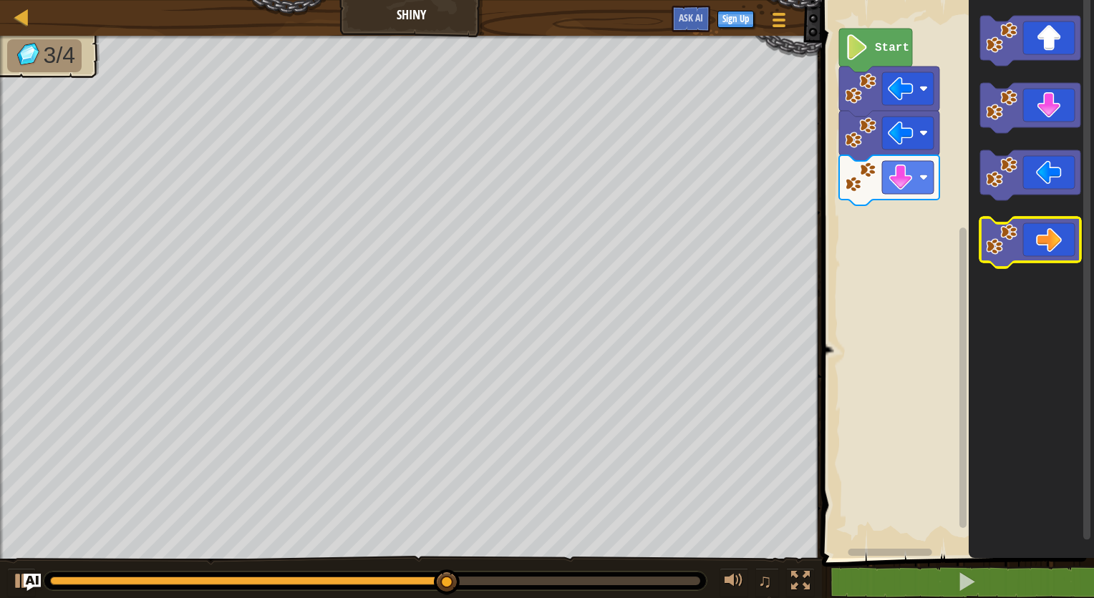
click at [1049, 235] on icon "Blockly Workspace" at bounding box center [1030, 243] width 100 height 50
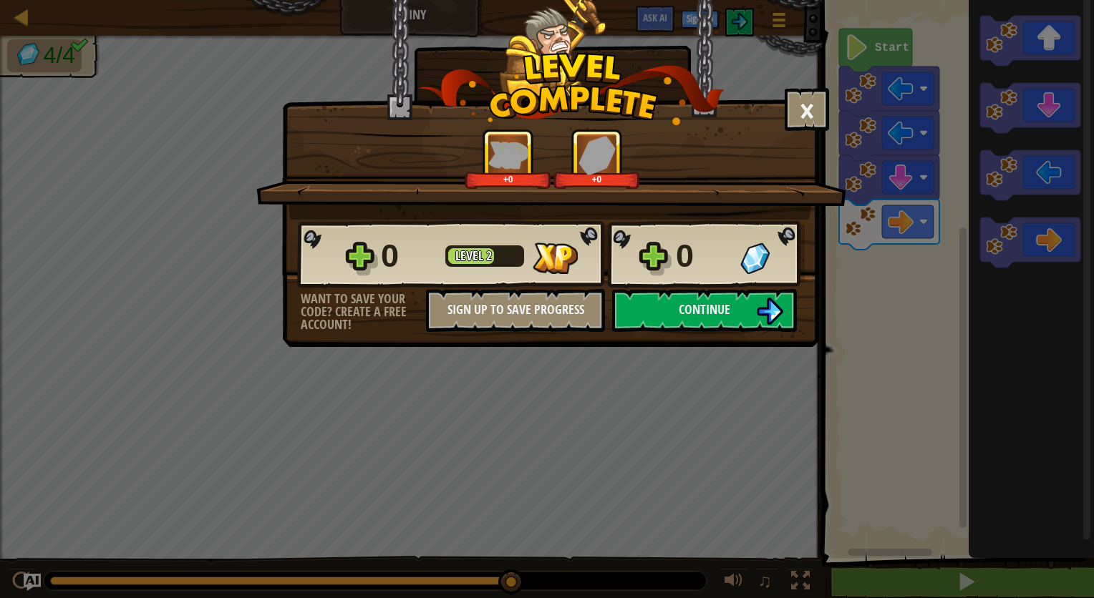
click at [697, 288] on div "0 Level 2 0" at bounding box center [550, 254] width 507 height 69
click at [698, 291] on button "Continue" at bounding box center [704, 310] width 185 height 43
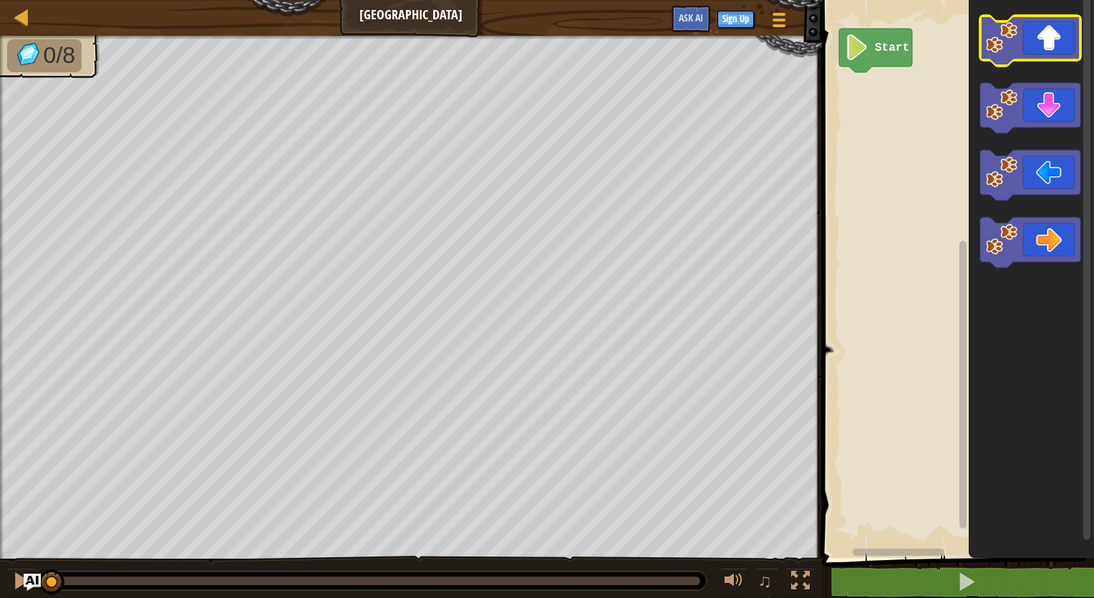
click at [1061, 53] on icon "Blockly Workspace" at bounding box center [1030, 41] width 100 height 50
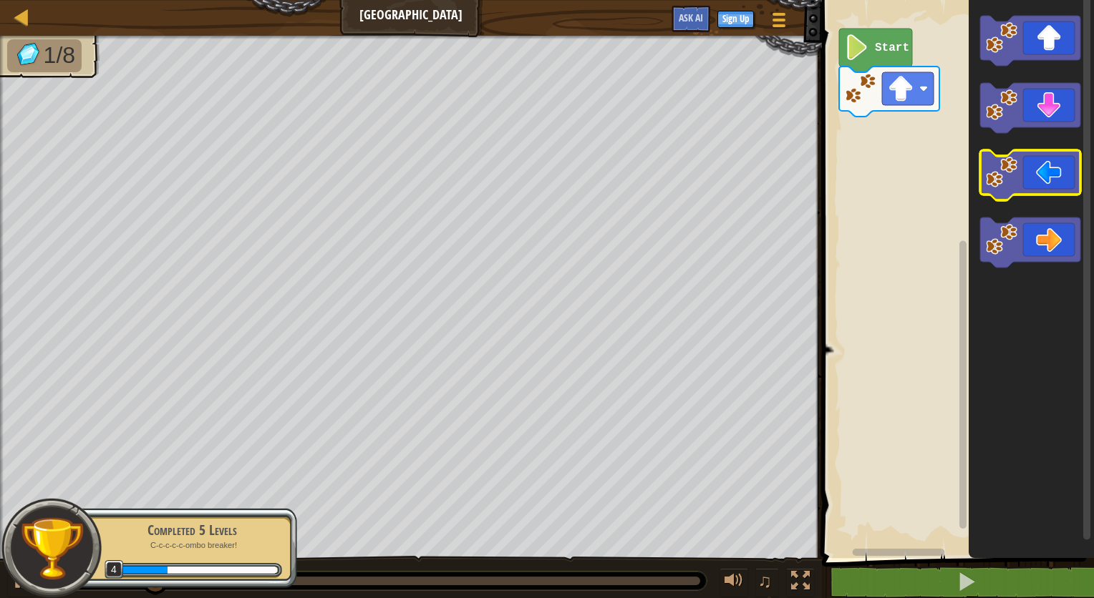
click at [1018, 198] on rect "Blockly Workspace" at bounding box center [1030, 175] width 100 height 50
click at [1020, 166] on icon "Blockly Workspace" at bounding box center [1030, 175] width 100 height 50
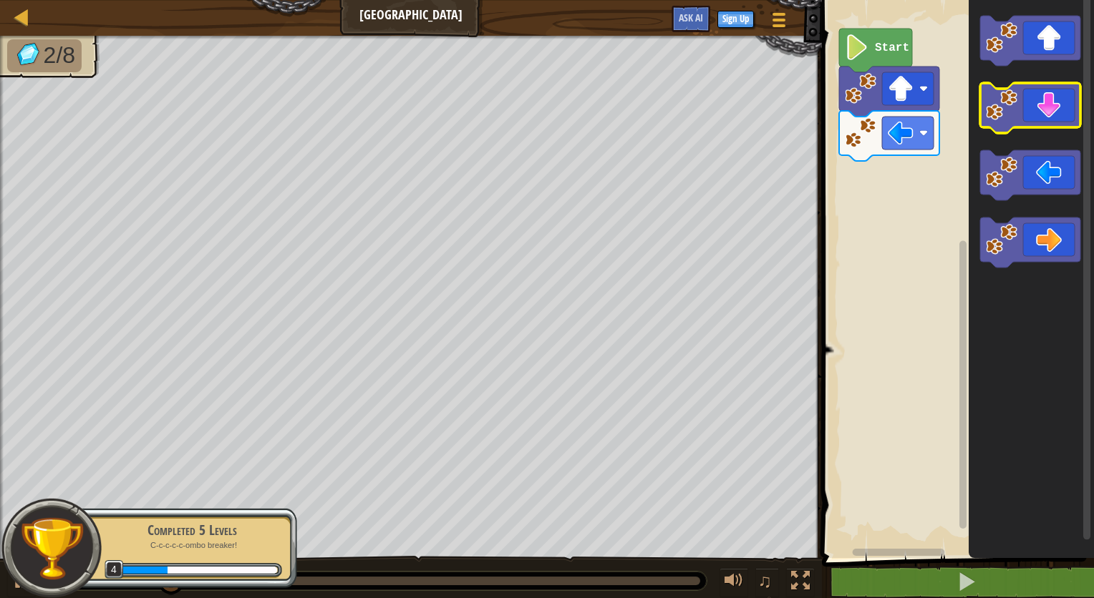
click at [1043, 112] on icon "Blockly Workspace" at bounding box center [1030, 108] width 100 height 50
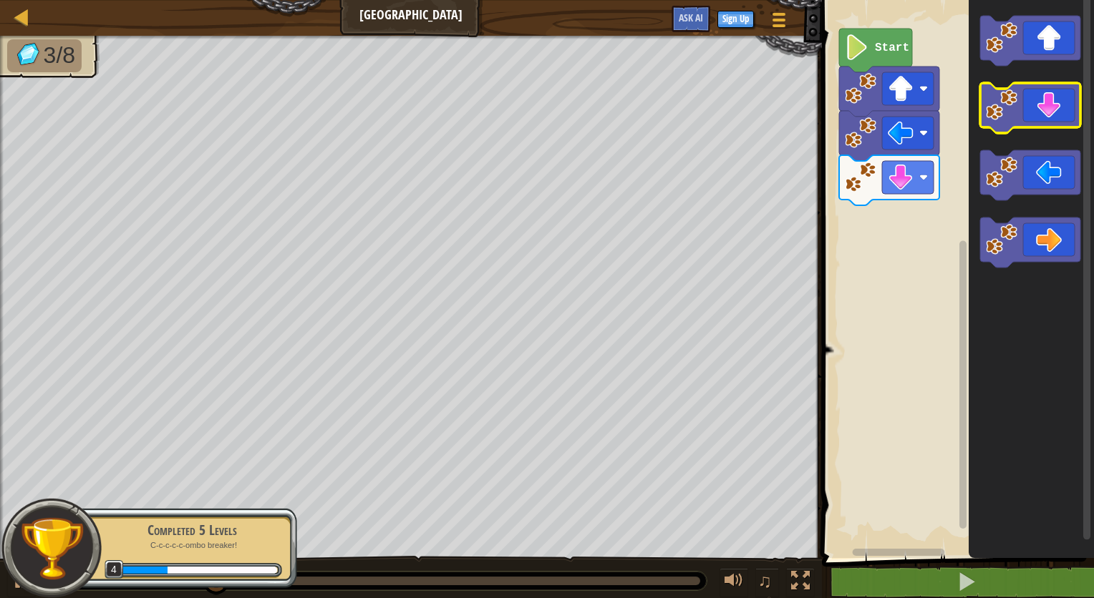
click at [1039, 110] on icon "Blockly Workspace" at bounding box center [1030, 108] width 100 height 50
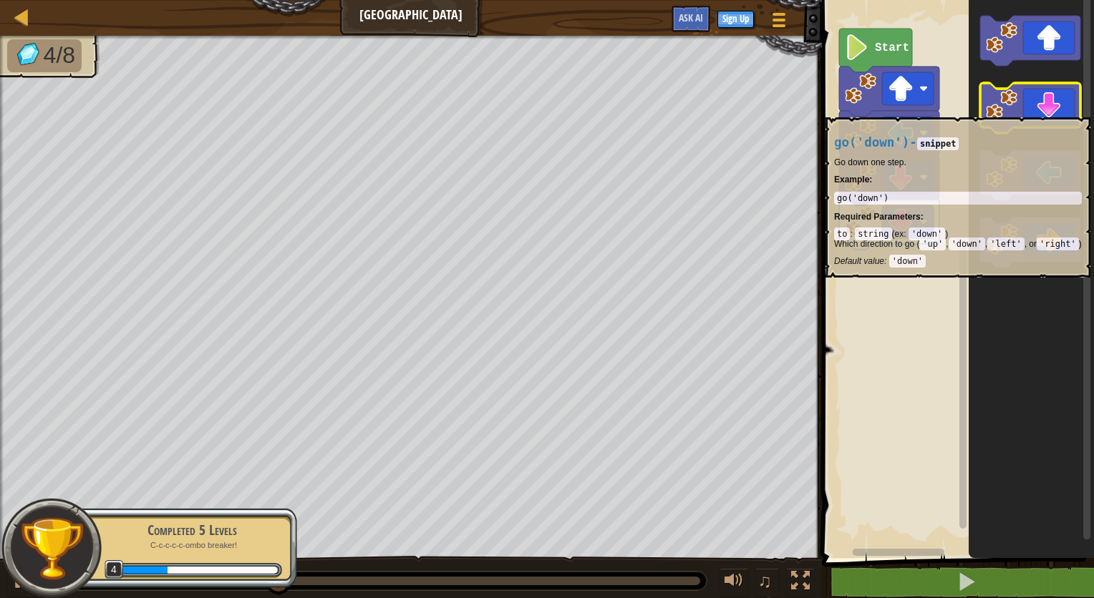
click at [1039, 111] on icon "Blockly Workspace" at bounding box center [1030, 108] width 100 height 50
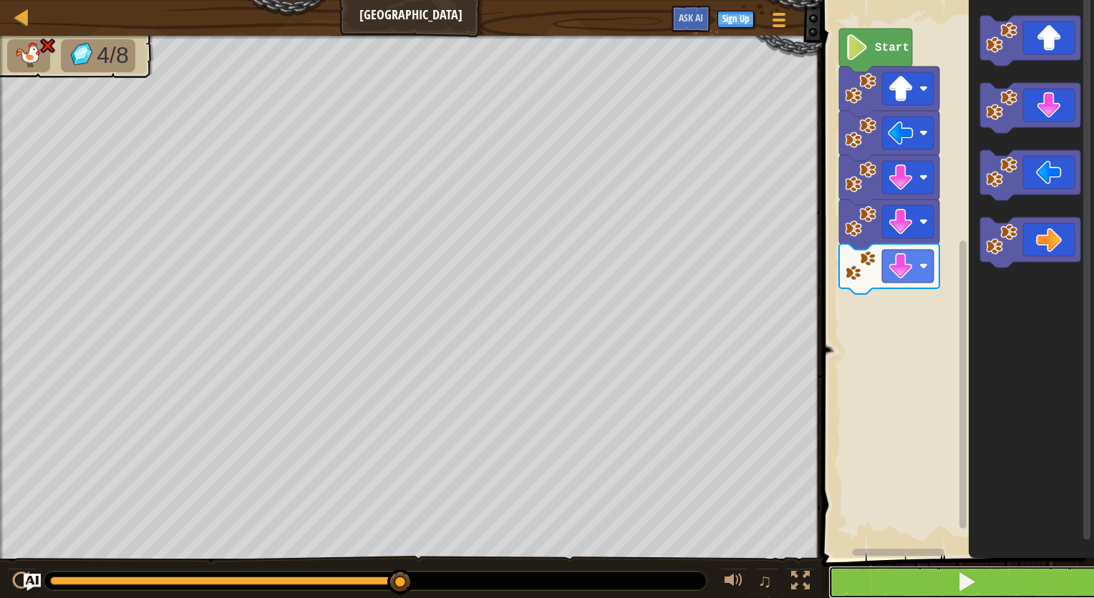
click at [885, 583] on button at bounding box center [966, 582] width 276 height 33
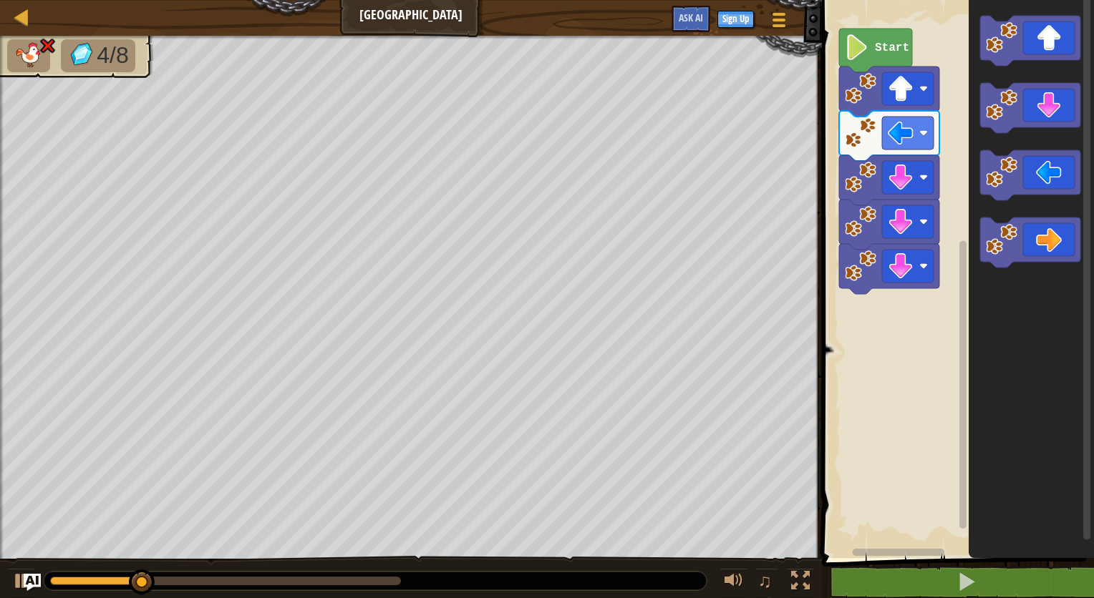
click at [846, 266] on g "Blockly Workspace" at bounding box center [889, 269] width 100 height 50
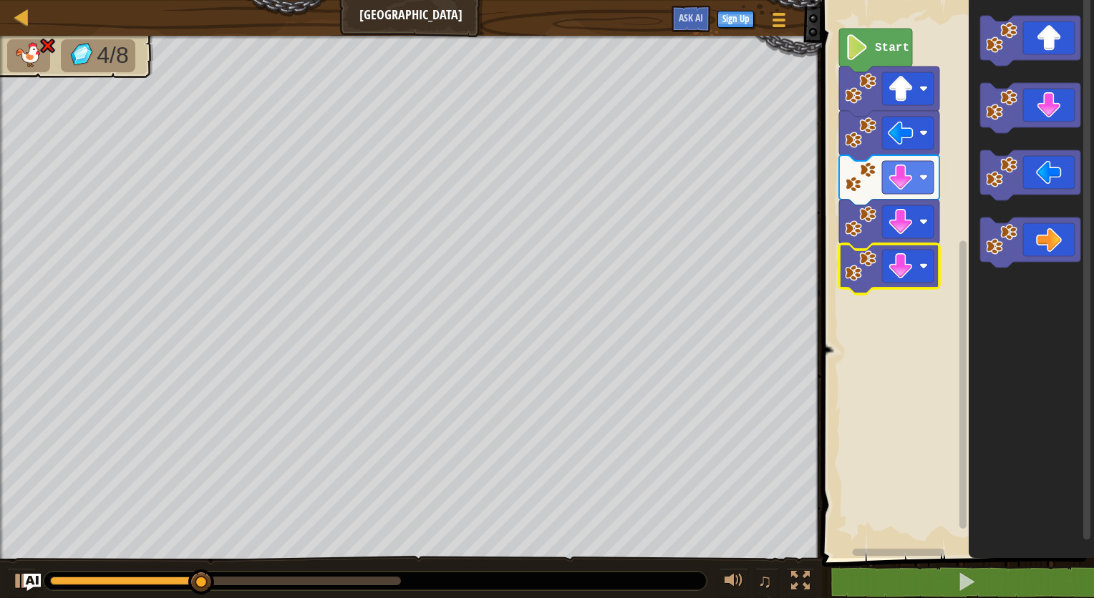
click at [859, 281] on icon "Blockly Workspace" at bounding box center [889, 269] width 100 height 50
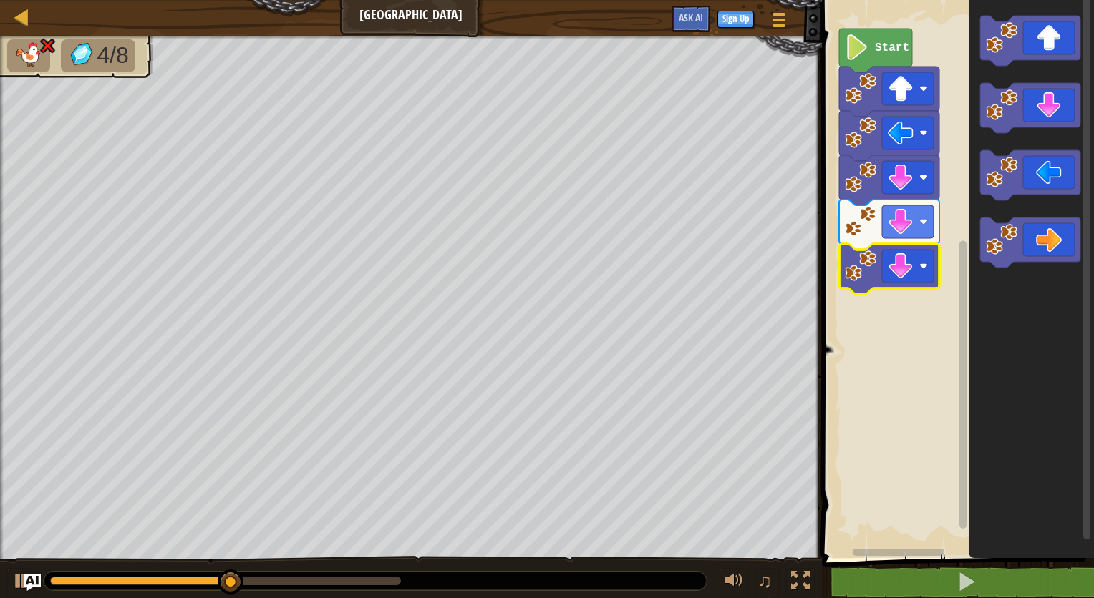
click at [859, 273] on image "Blockly Workspace" at bounding box center [860, 265] width 31 height 31
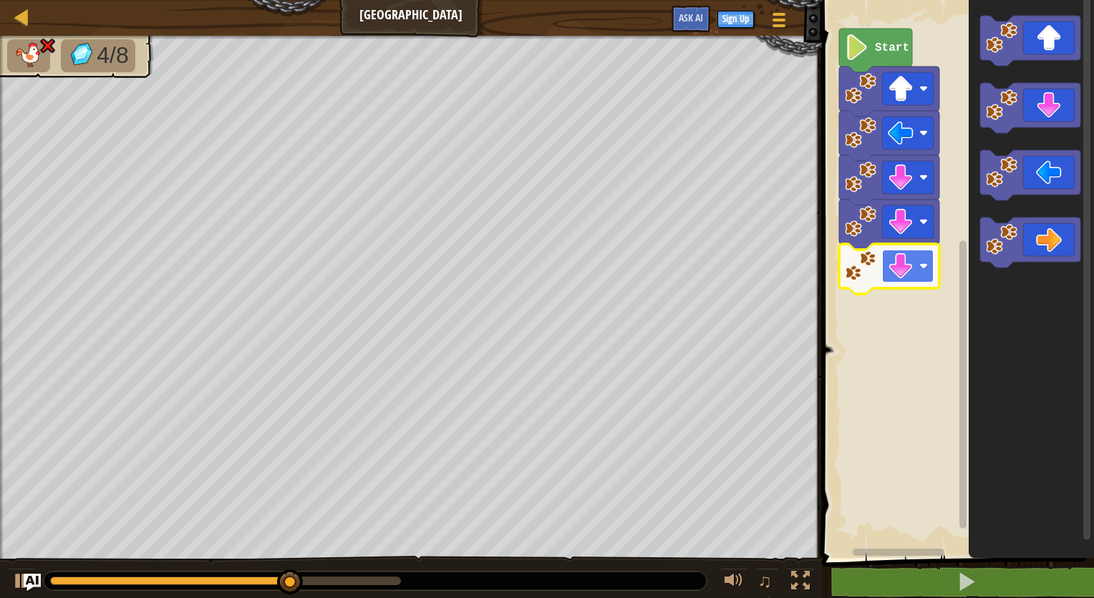
click at [921, 266] on image "Blockly Workspace" at bounding box center [923, 266] width 9 height 9
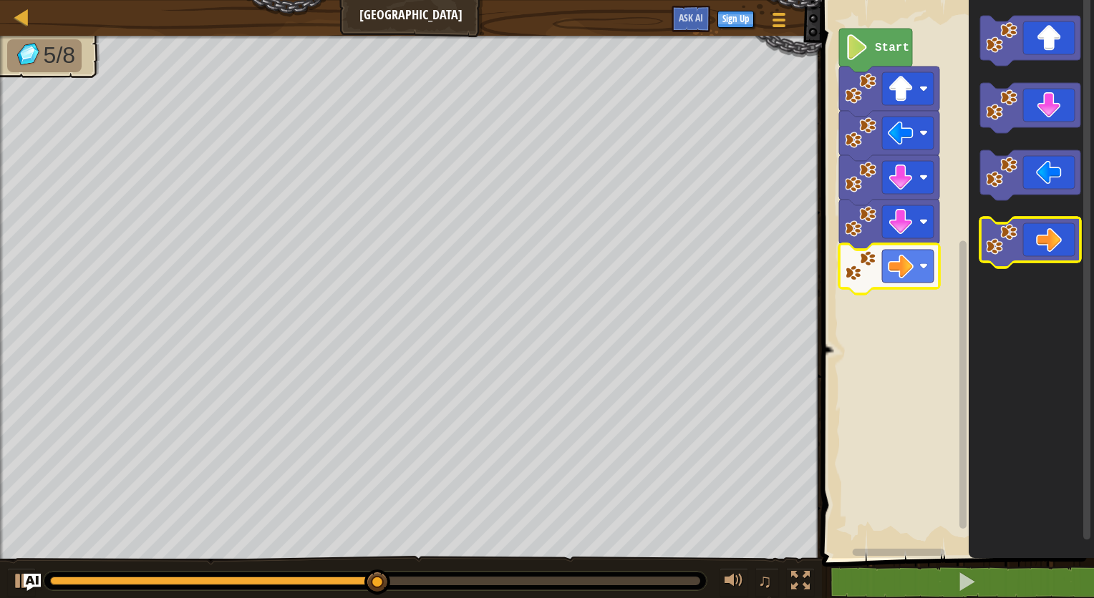
click at [1020, 243] on icon "Blockly Workspace" at bounding box center [1030, 243] width 100 height 50
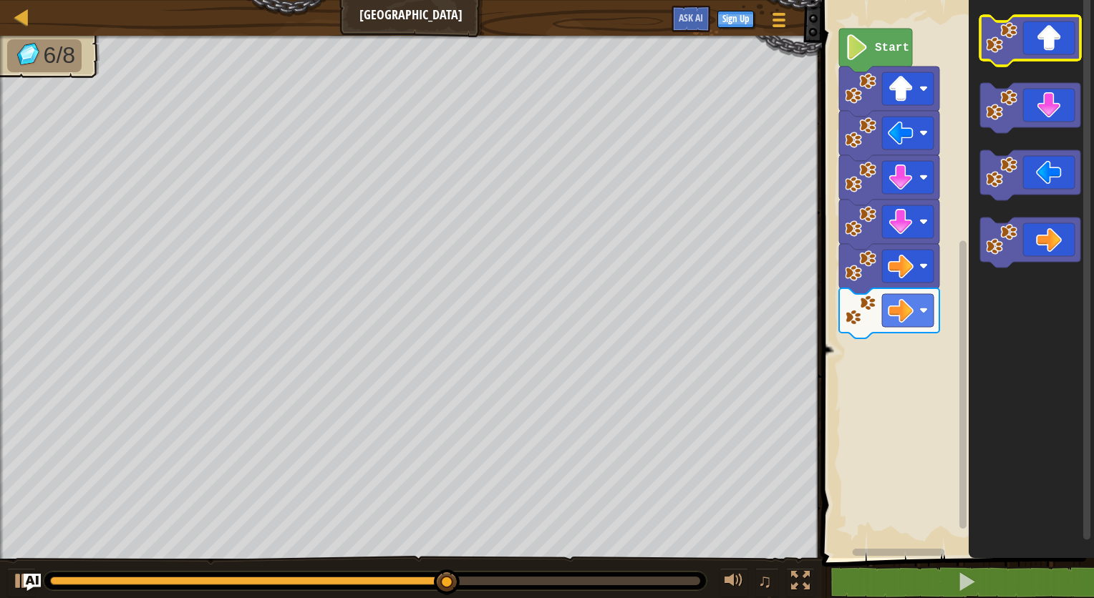
click at [1022, 52] on icon "Blockly Workspace" at bounding box center [1030, 41] width 100 height 50
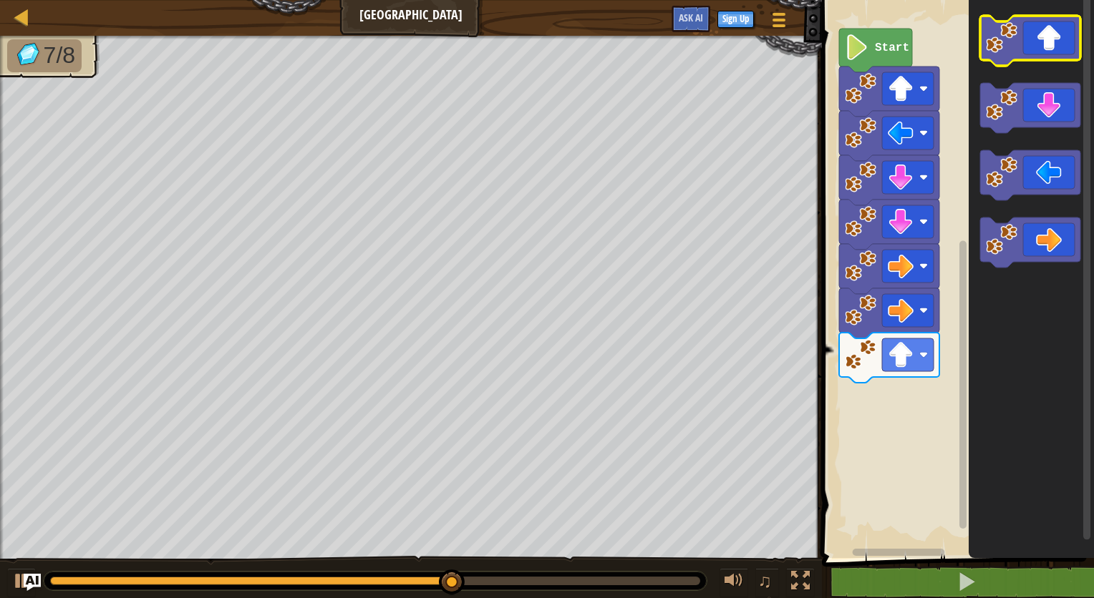
click at [1021, 52] on icon "Blockly Workspace" at bounding box center [1030, 41] width 100 height 50
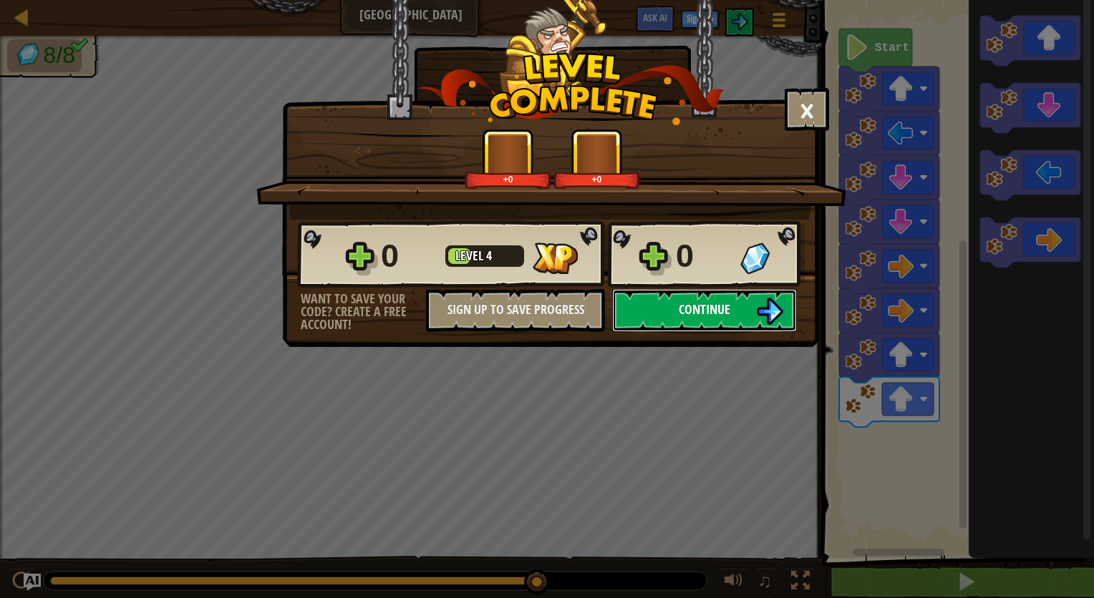
click at [666, 292] on button "Continue" at bounding box center [704, 310] width 185 height 43
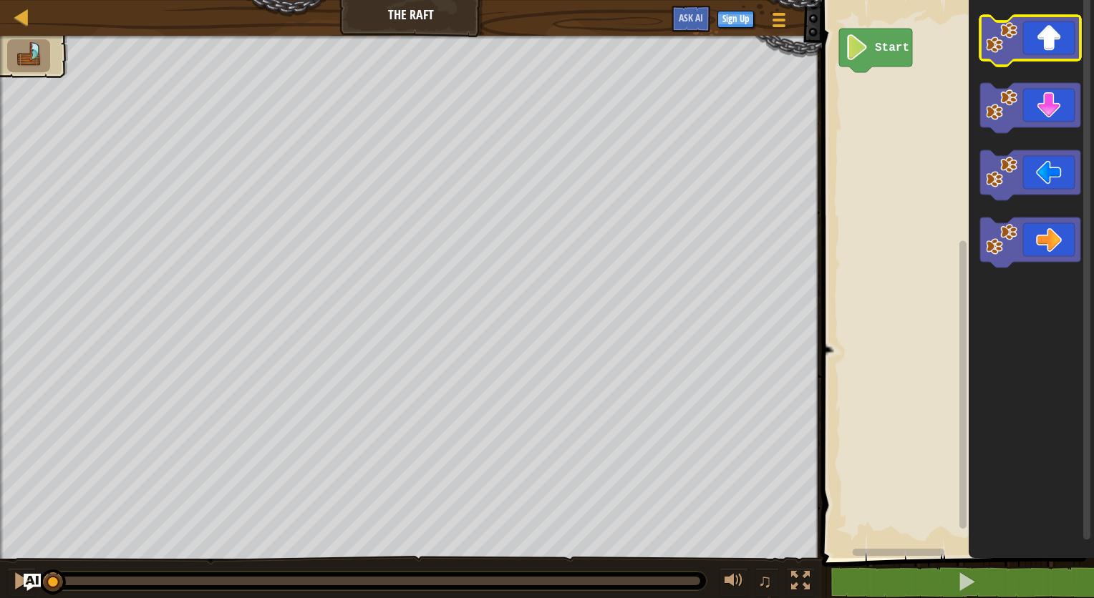
click at [1029, 37] on icon "Blockly Workspace" at bounding box center [1030, 41] width 100 height 50
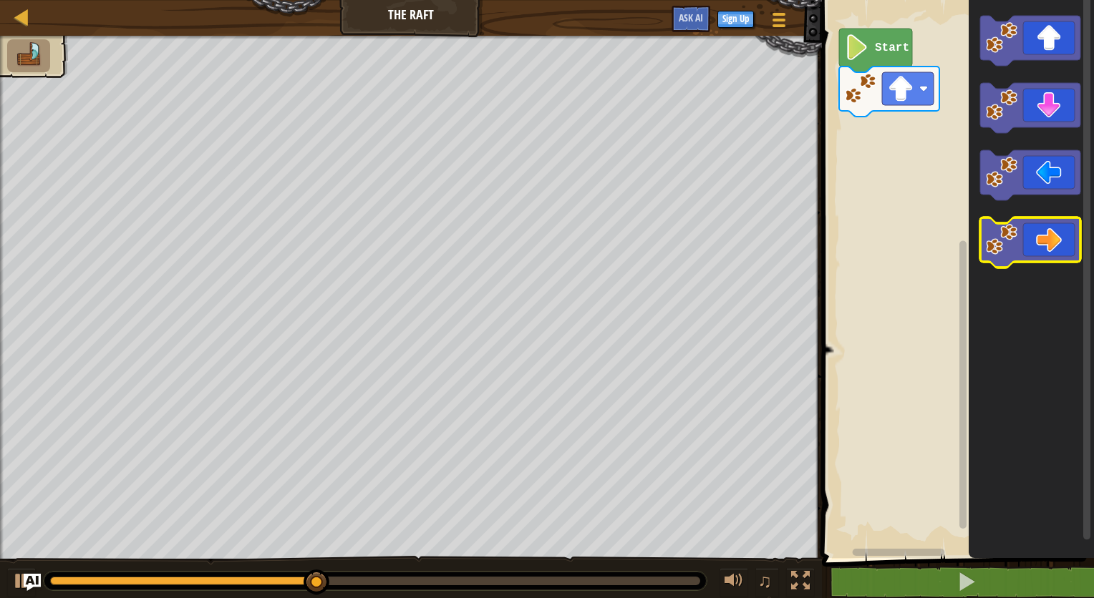
click at [1045, 226] on icon "Blockly Workspace" at bounding box center [1030, 243] width 100 height 50
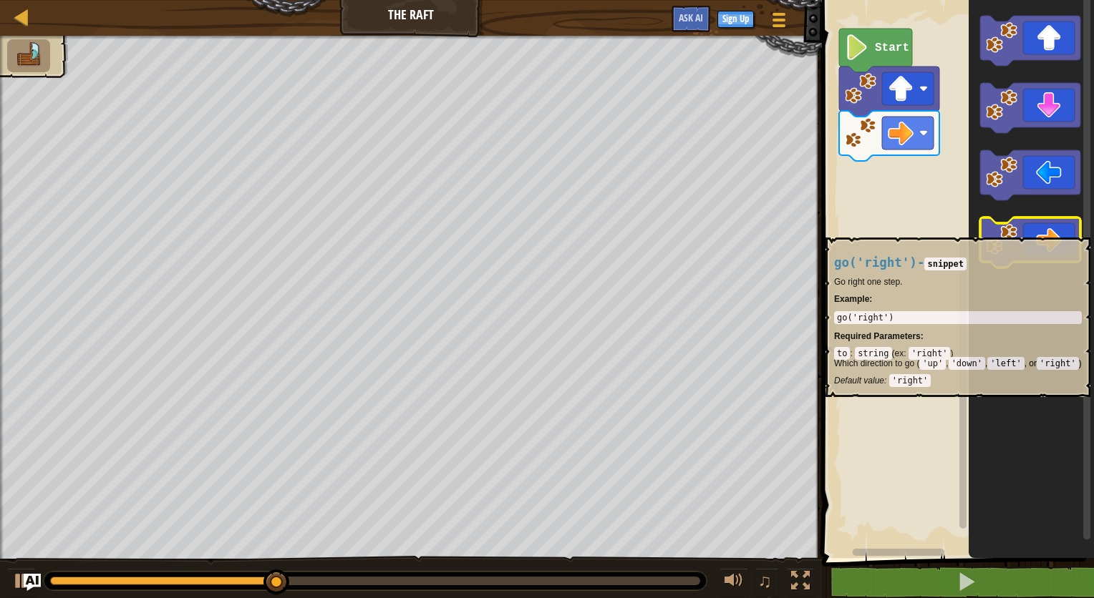
click at [1045, 231] on icon "Blockly Workspace" at bounding box center [1030, 243] width 100 height 50
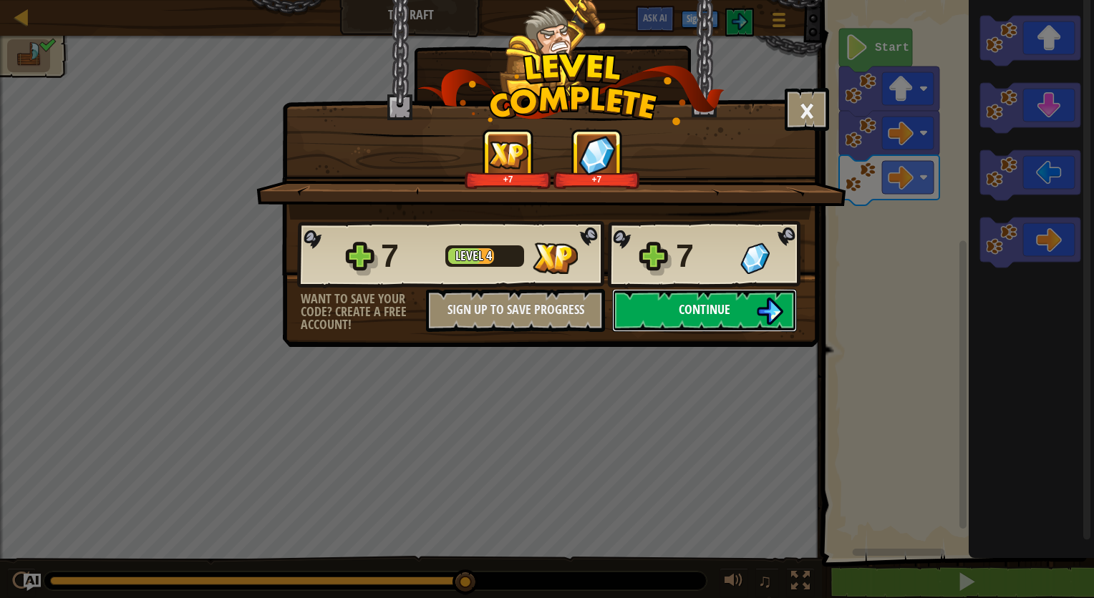
click at [699, 313] on span "Continue" at bounding box center [704, 310] width 52 height 18
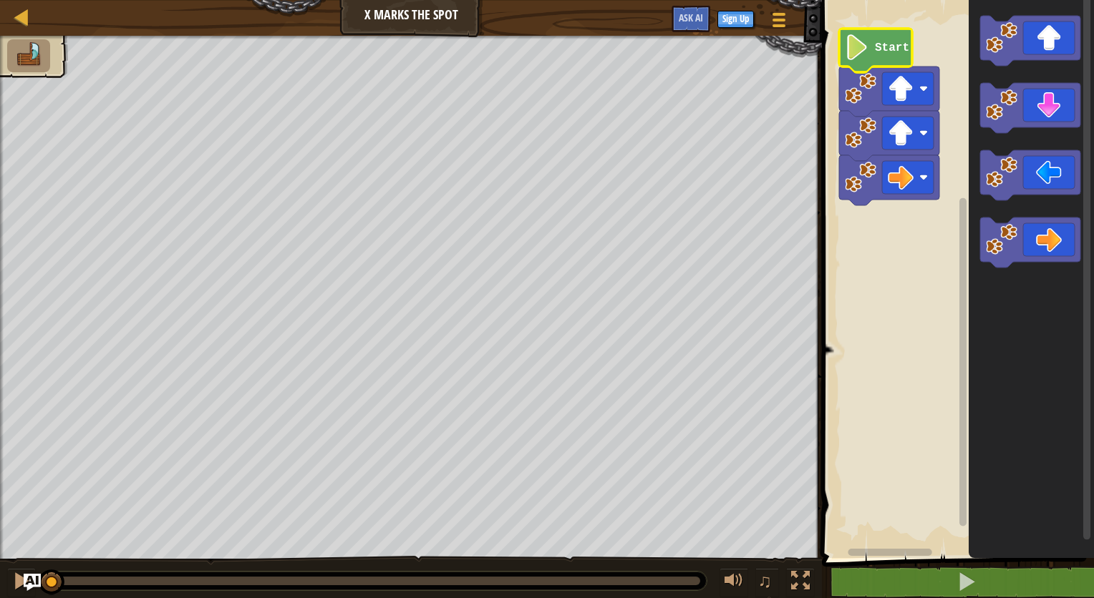
click at [858, 54] on image "Blockly Workspace" at bounding box center [857, 47] width 24 height 26
click at [986, 248] on image "Blockly Workspace" at bounding box center [1001, 239] width 31 height 31
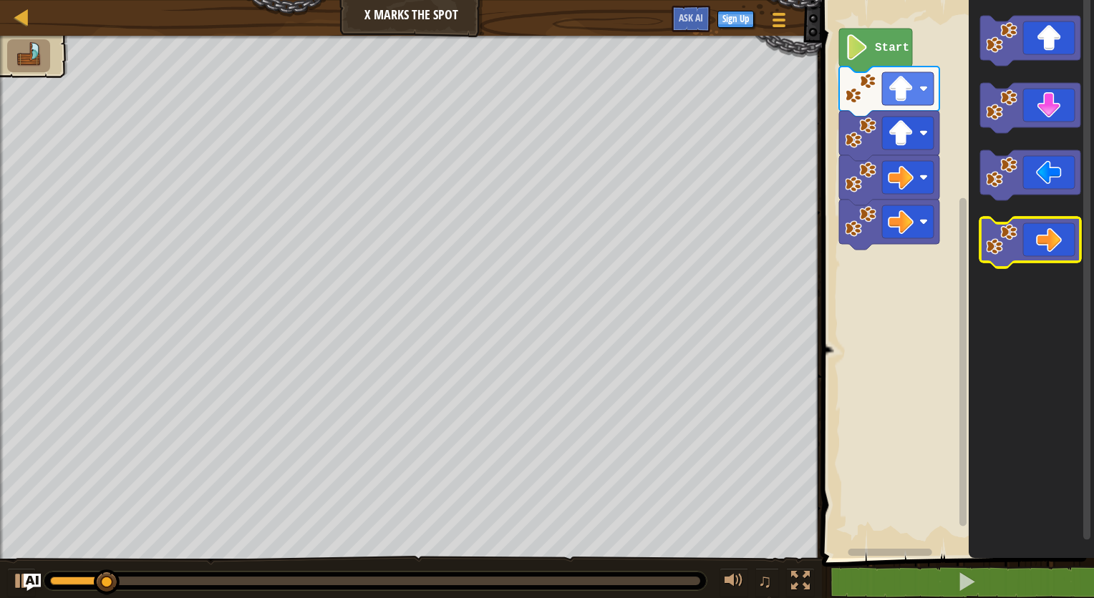
click at [986, 245] on image "Blockly Workspace" at bounding box center [1001, 239] width 31 height 31
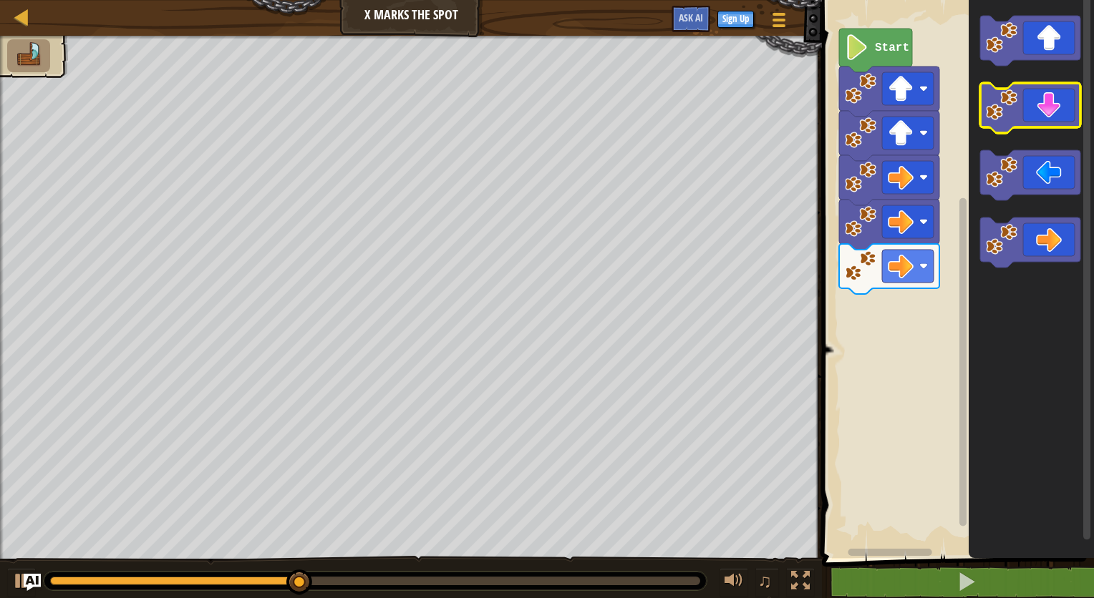
click at [1040, 115] on icon "Blockly Workspace" at bounding box center [1030, 108] width 100 height 50
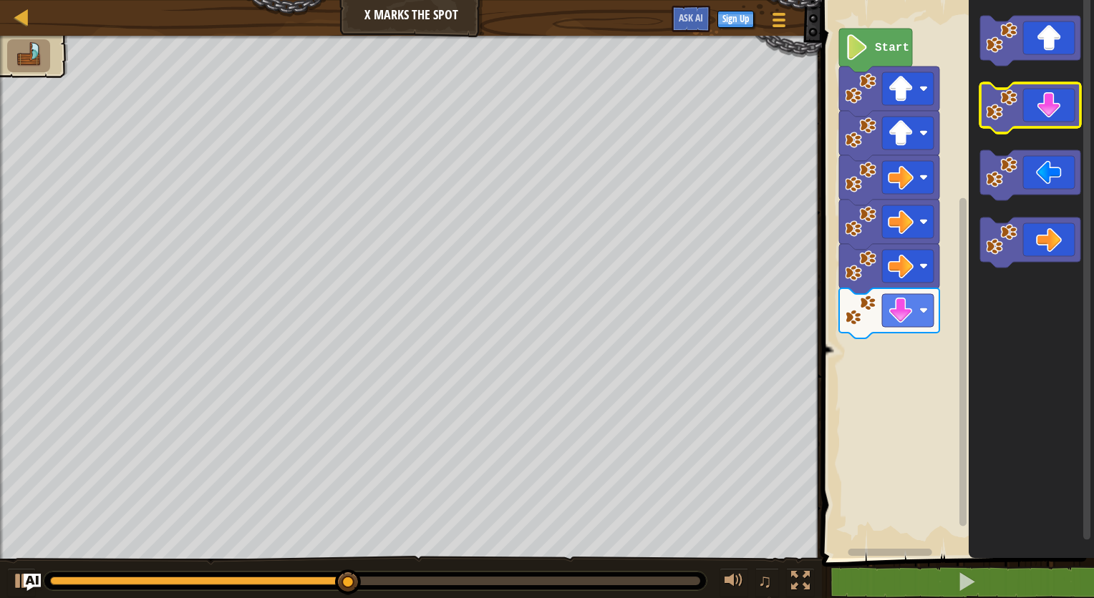
click at [1043, 115] on icon "Blockly Workspace" at bounding box center [1030, 108] width 100 height 50
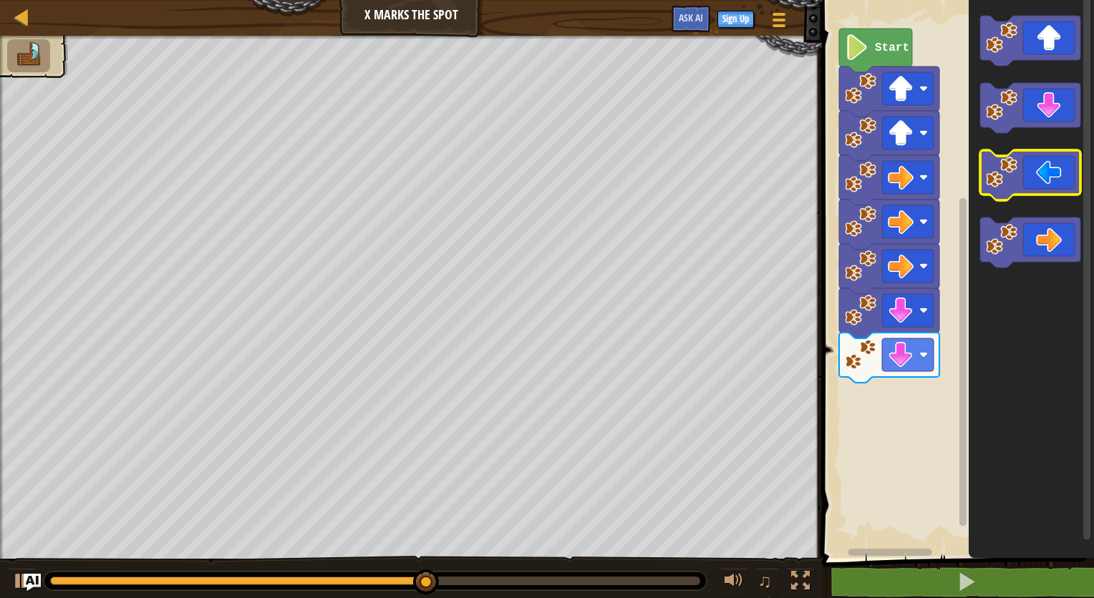
click at [1036, 159] on icon "Blockly Workspace" at bounding box center [1030, 175] width 100 height 50
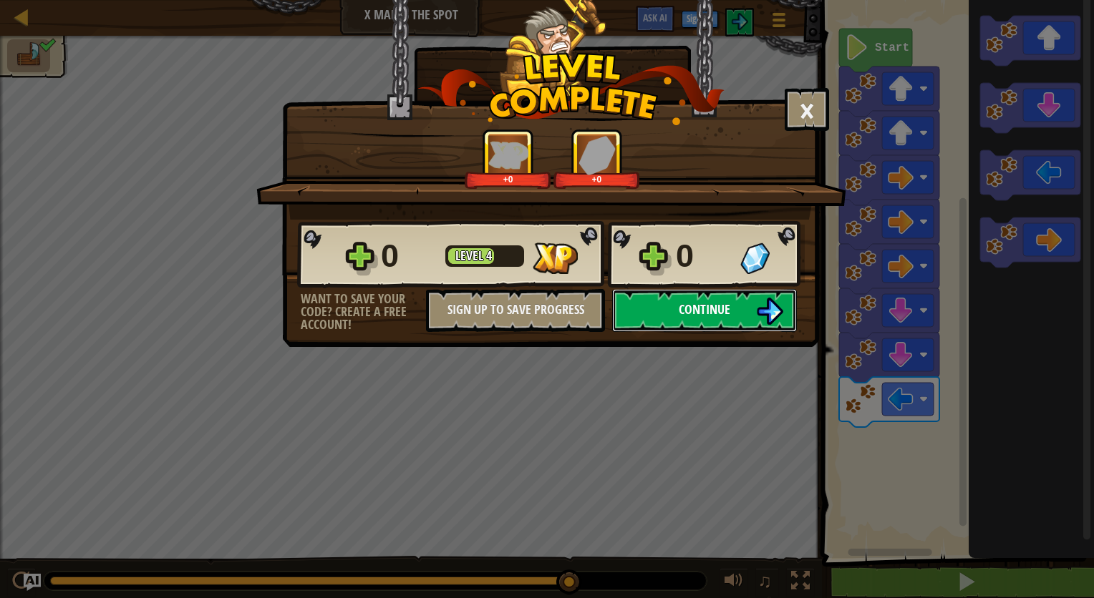
click at [724, 303] on span "Continue" at bounding box center [704, 310] width 52 height 18
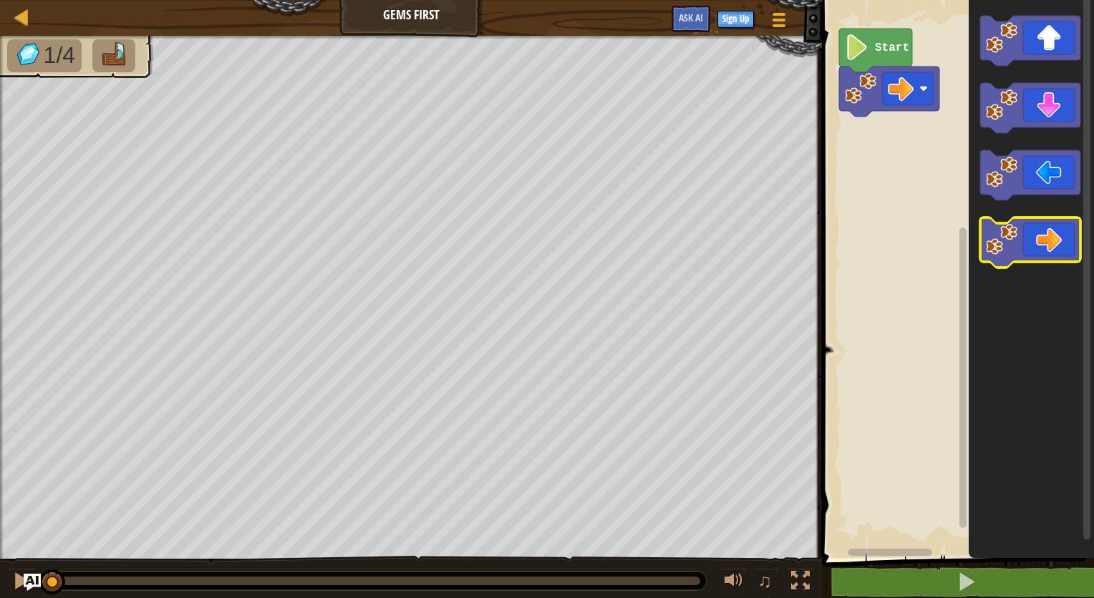
click at [1045, 249] on icon "Blockly Workspace" at bounding box center [1030, 243] width 100 height 50
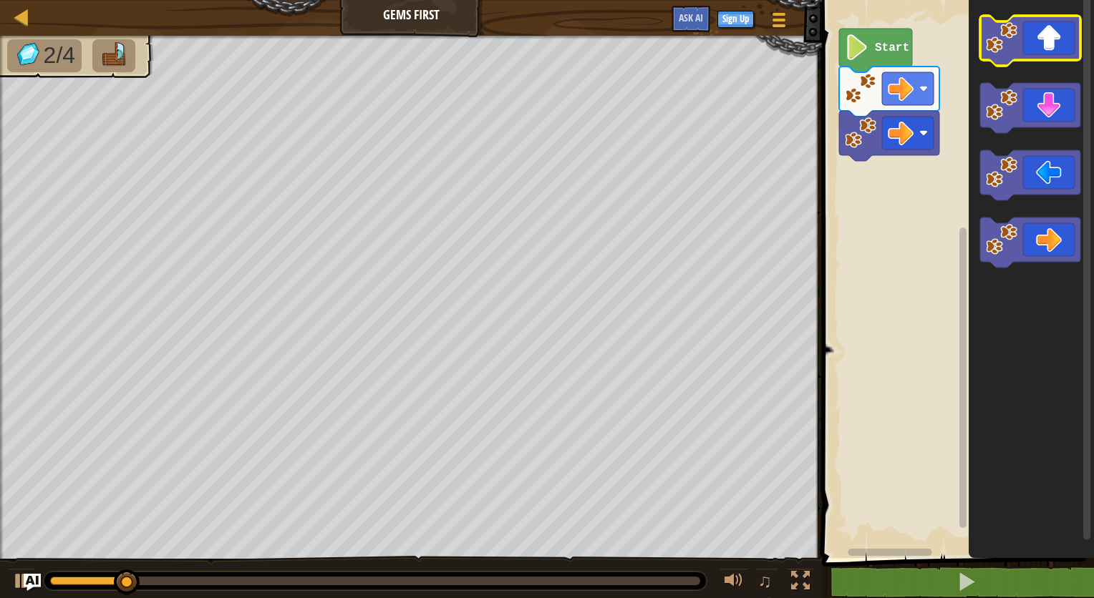
click at [1016, 17] on g "Blockly Workspace" at bounding box center [1030, 41] width 100 height 50
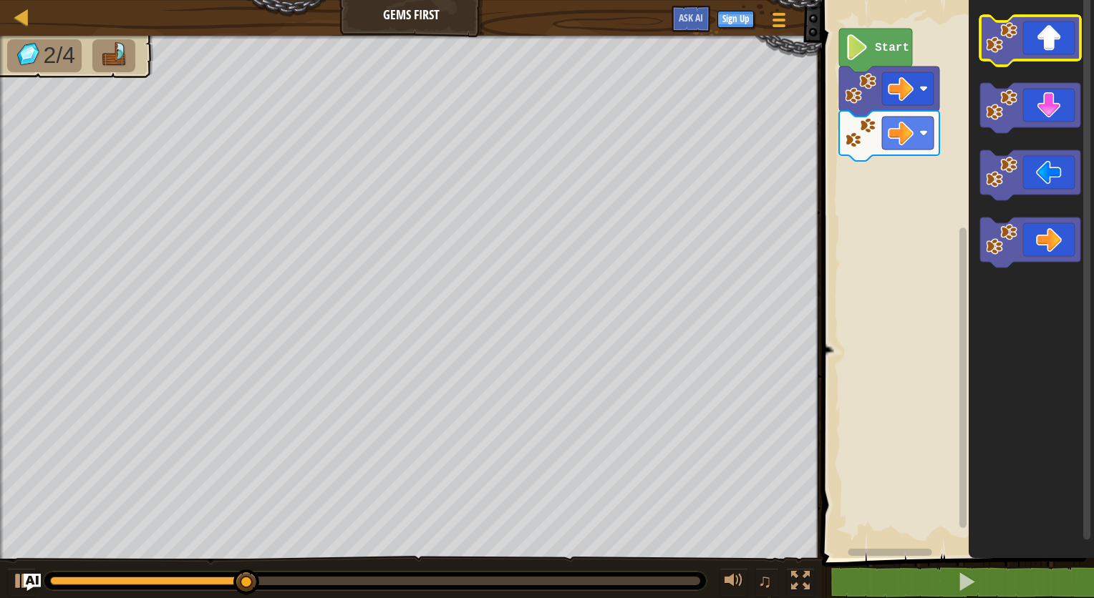
click at [1012, 29] on image "Blockly Workspace" at bounding box center [1001, 37] width 31 height 31
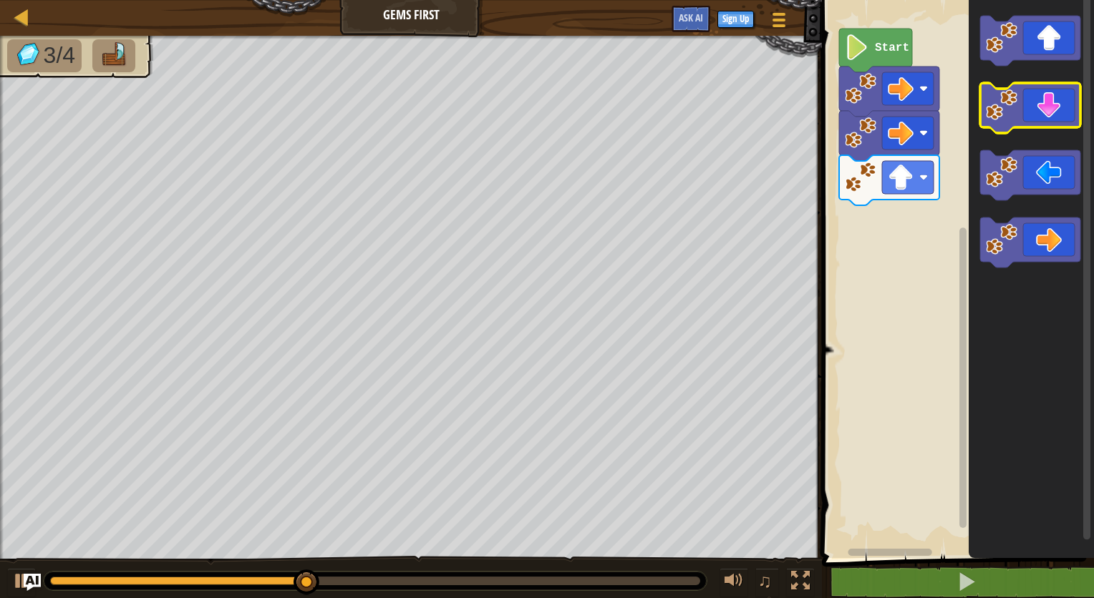
click at [1051, 123] on icon "Blockly Workspace" at bounding box center [1030, 108] width 100 height 50
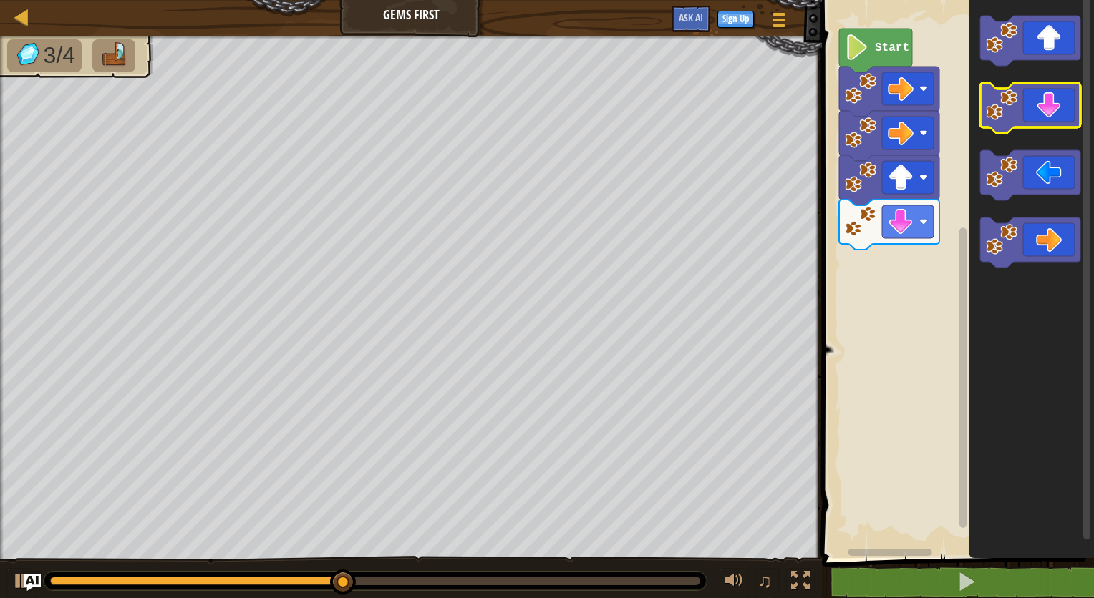
click at [1049, 123] on icon "Blockly Workspace" at bounding box center [1030, 108] width 100 height 50
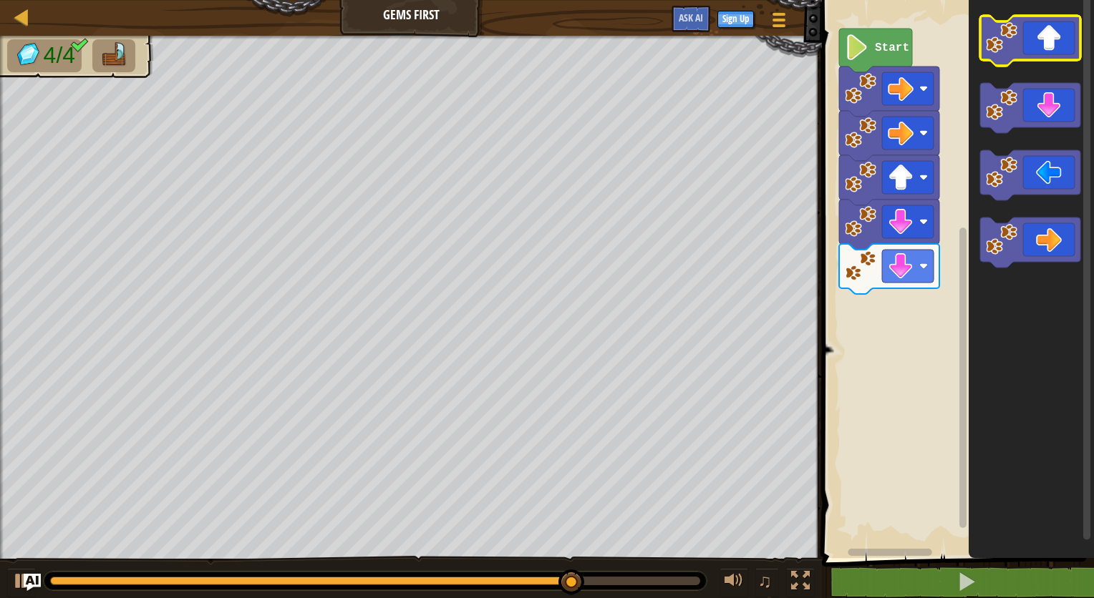
click at [1013, 60] on rect "Blockly Workspace" at bounding box center [1030, 41] width 100 height 50
click at [1036, 48] on icon "Blockly Workspace" at bounding box center [1030, 41] width 100 height 50
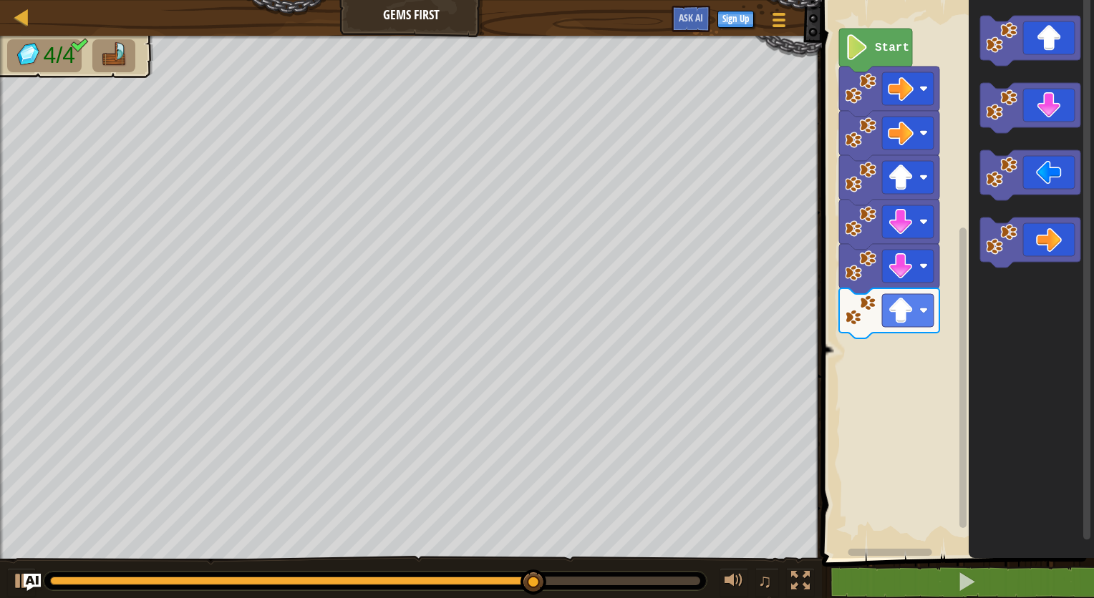
click at [1076, 245] on div "Start" at bounding box center [955, 275] width 276 height 565
click at [1061, 243] on icon "Blockly Workspace" at bounding box center [1030, 243] width 100 height 50
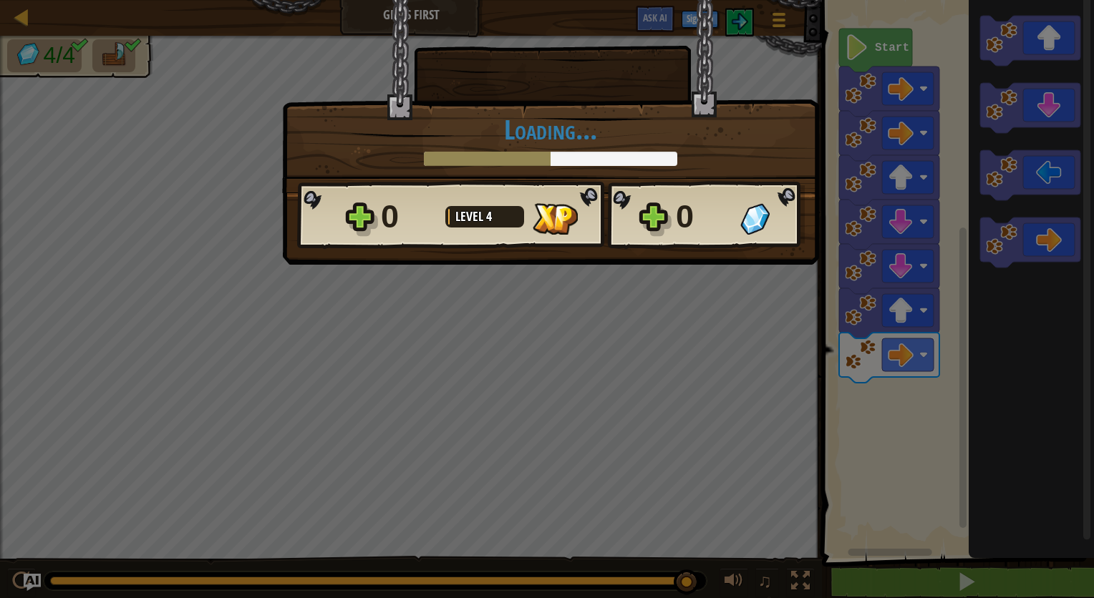
click at [655, 298] on div "× How fun was this level? Loading... Reticulating Splines... Loading... 0 Level…" at bounding box center [547, 299] width 1094 height 598
click at [688, 161] on div "Loading..." at bounding box center [550, 141] width 507 height 52
drag, startPoint x: 686, startPoint y: 161, endPoint x: 676, endPoint y: 163, distance: 10.2
click at [679, 163] on div "Loading..." at bounding box center [550, 141] width 507 height 52
click at [668, 167] on div "× How fun was this level? Loading... Reticulating Splines... Loading... 0 Level…" at bounding box center [550, 96] width 537 height 194
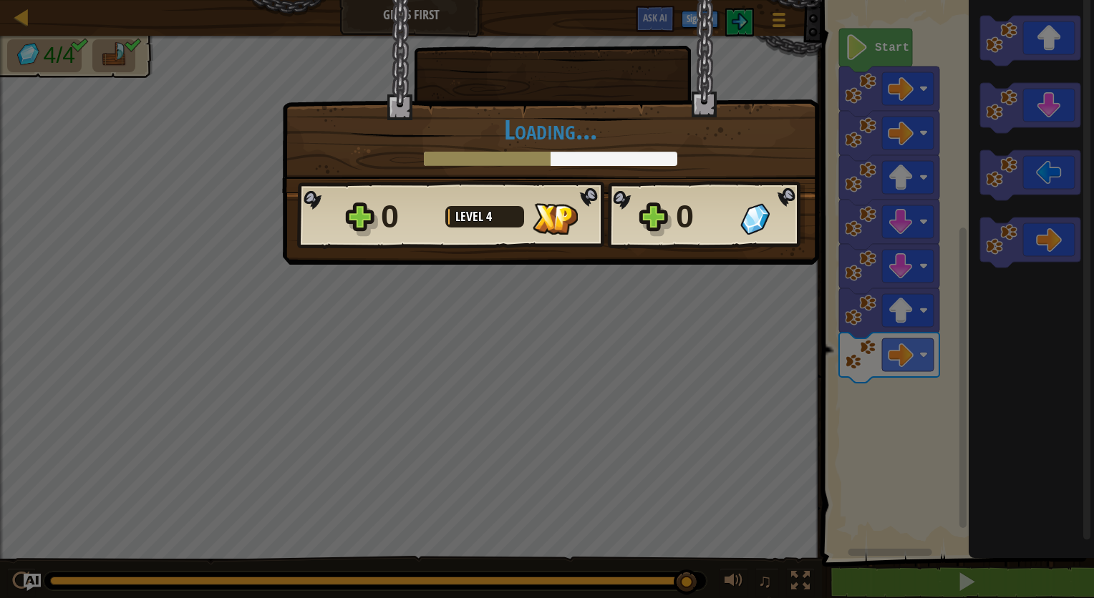
drag, startPoint x: 660, startPoint y: 167, endPoint x: 649, endPoint y: 157, distance: 14.2
click at [649, 157] on div "× How fun was this level? Loading... Reticulating Splines... Loading... 0 Level…" at bounding box center [550, 96] width 537 height 194
click at [606, 159] on div at bounding box center [550, 159] width 253 height 14
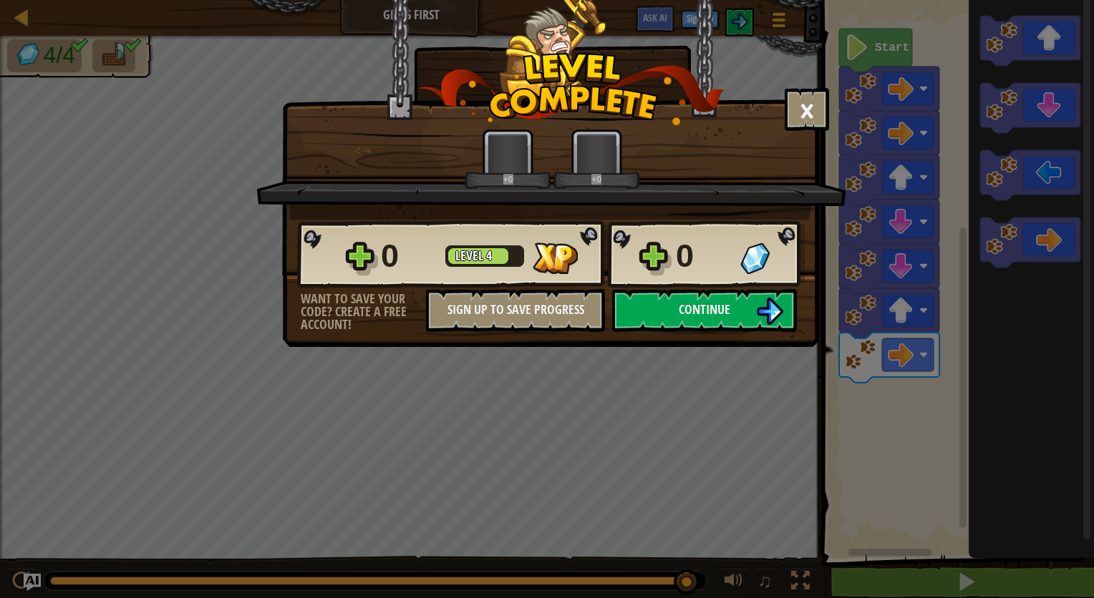
click at [560, 221] on div "× How fun was this level? +0 +0 Reticulating Splines... 0 Level 4 0 Want to sav…" at bounding box center [550, 137] width 537 height 276
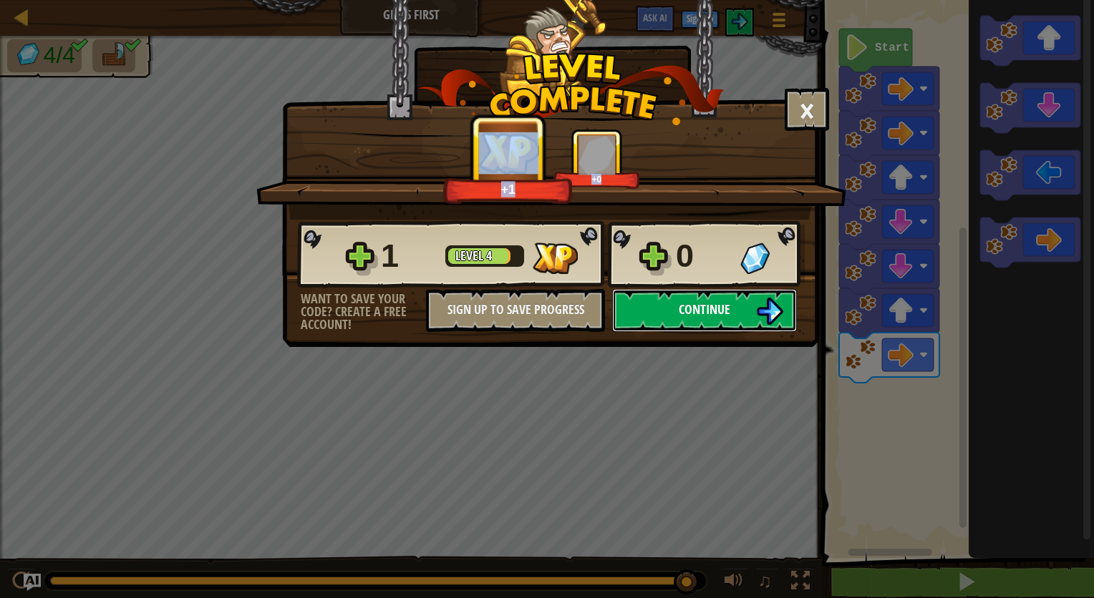
click at [714, 318] on button "Continue" at bounding box center [704, 310] width 185 height 43
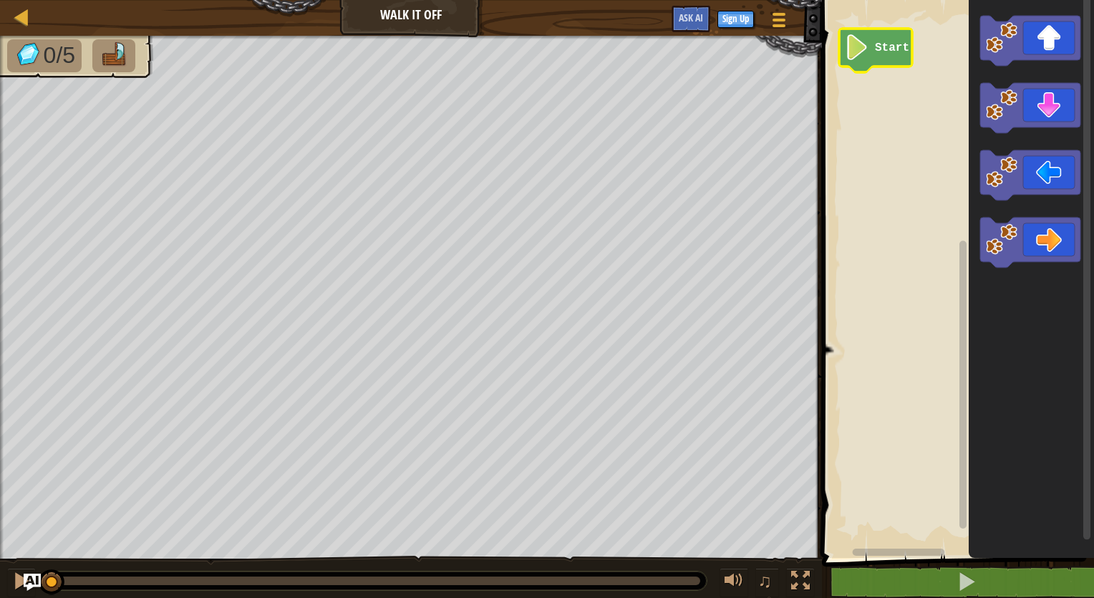
click at [853, 47] on image "Blockly Workspace" at bounding box center [857, 47] width 24 height 26
click at [1025, 34] on icon "Blockly Workspace" at bounding box center [1030, 41] width 100 height 50
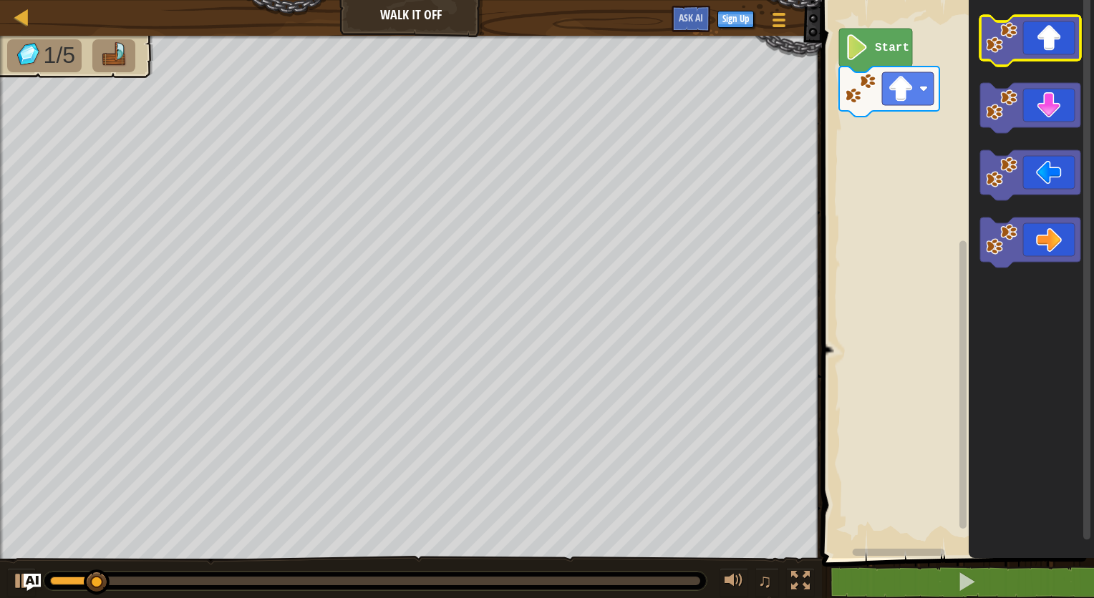
click at [1025, 34] on icon "Blockly Workspace" at bounding box center [1030, 41] width 100 height 50
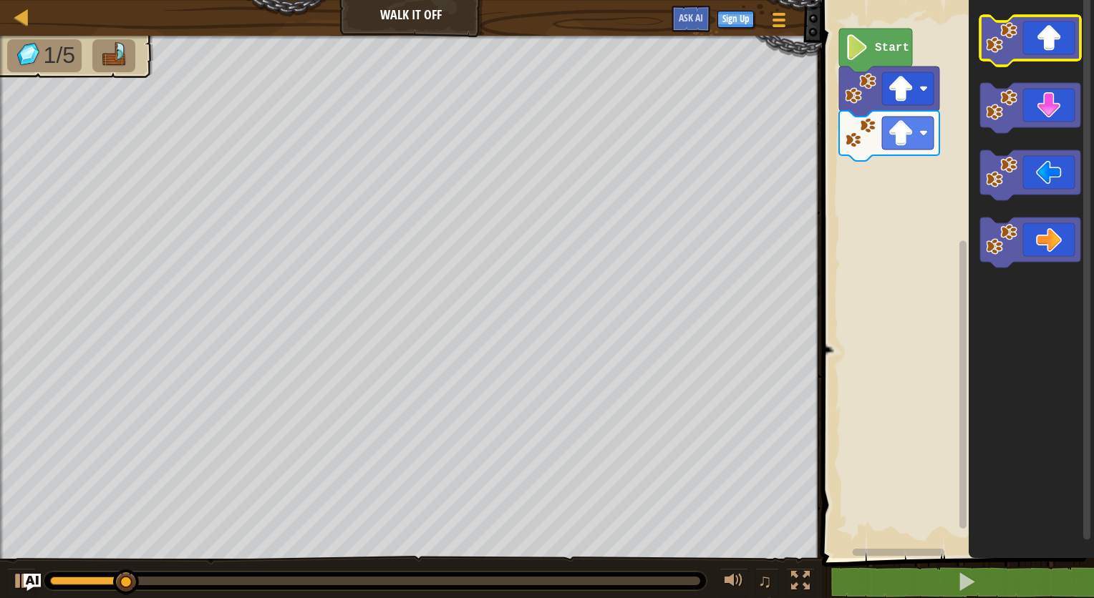
click at [1025, 34] on icon "Blockly Workspace" at bounding box center [1030, 41] width 100 height 50
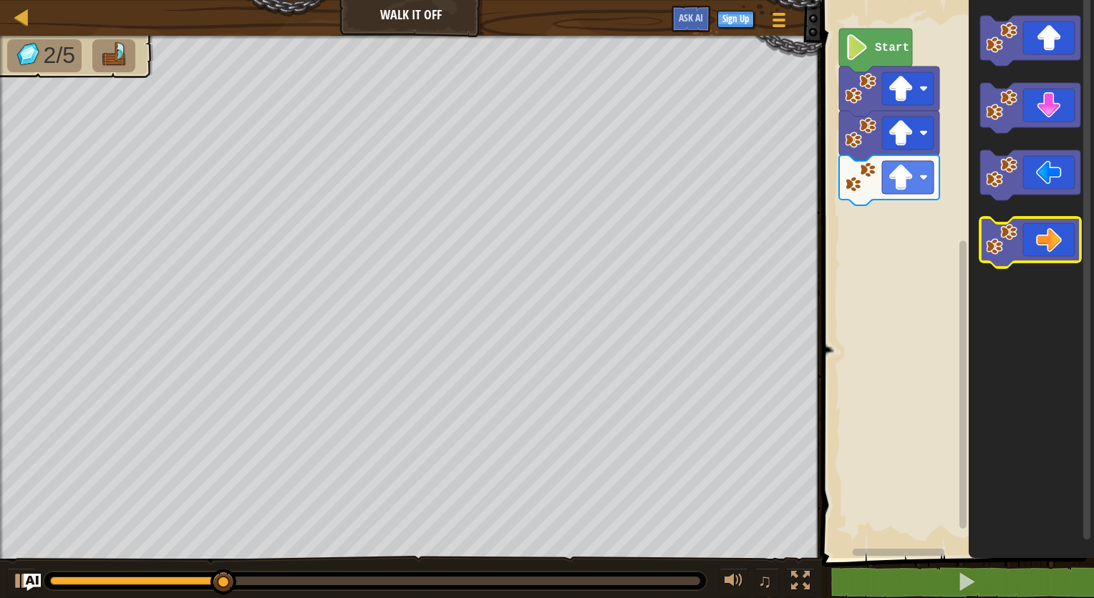
click at [1016, 220] on icon "Blockly Workspace" at bounding box center [1030, 243] width 100 height 50
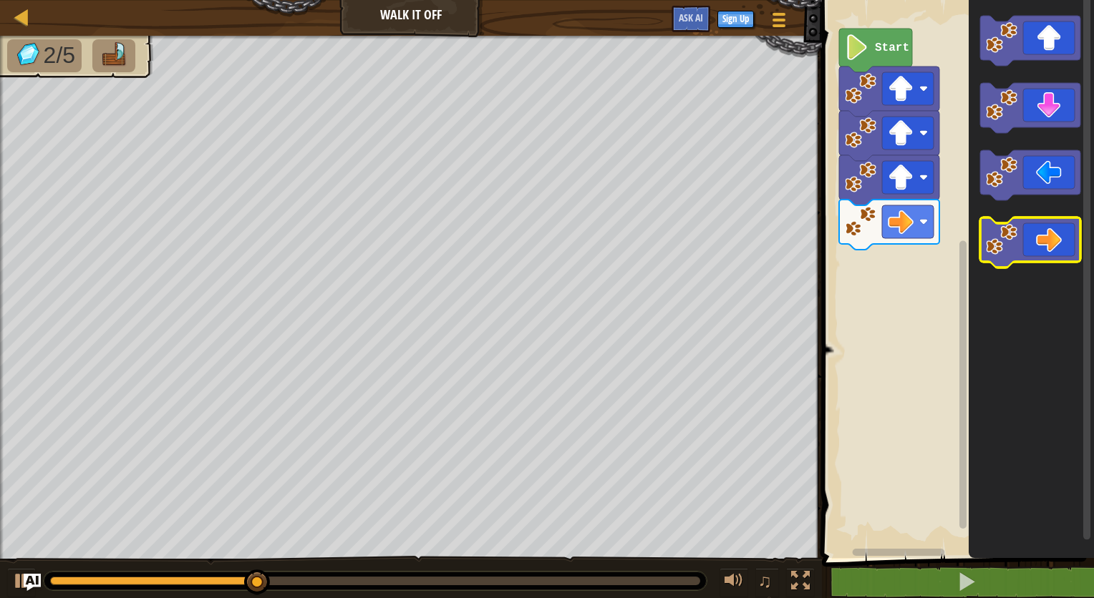
click at [1013, 229] on image "Blockly Workspace" at bounding box center [1001, 239] width 31 height 31
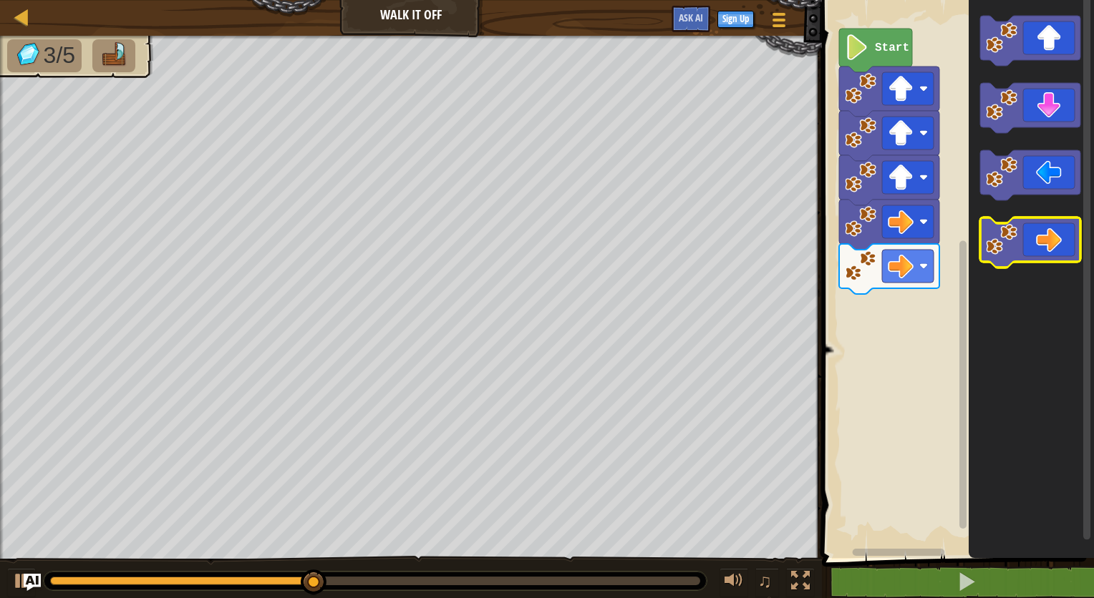
click at [1008, 238] on image "Blockly Workspace" at bounding box center [1001, 239] width 31 height 31
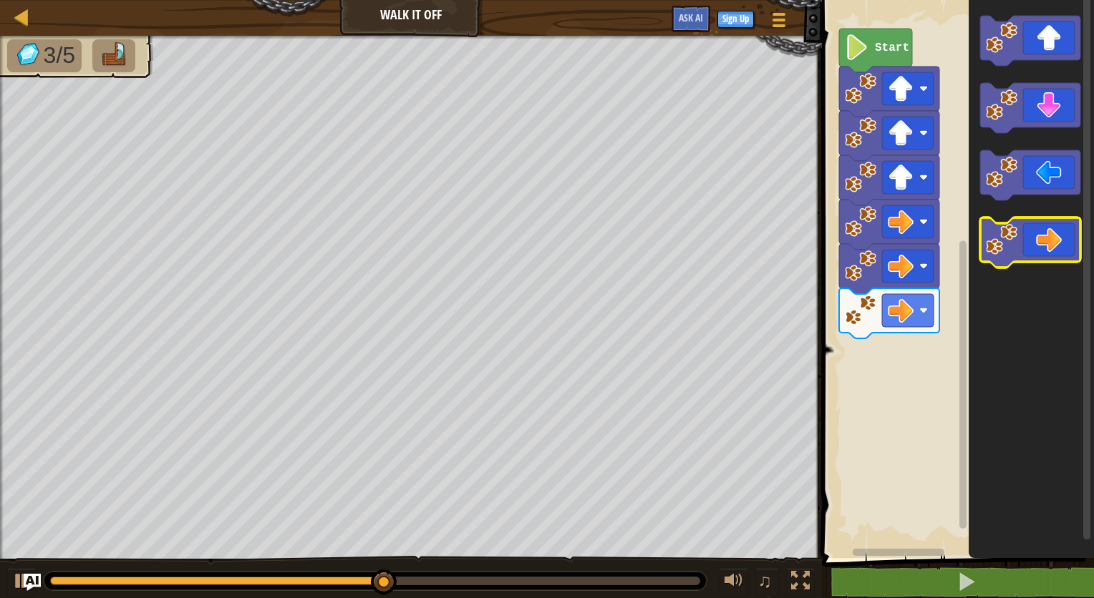
click at [1008, 238] on image "Blockly Workspace" at bounding box center [1001, 239] width 31 height 31
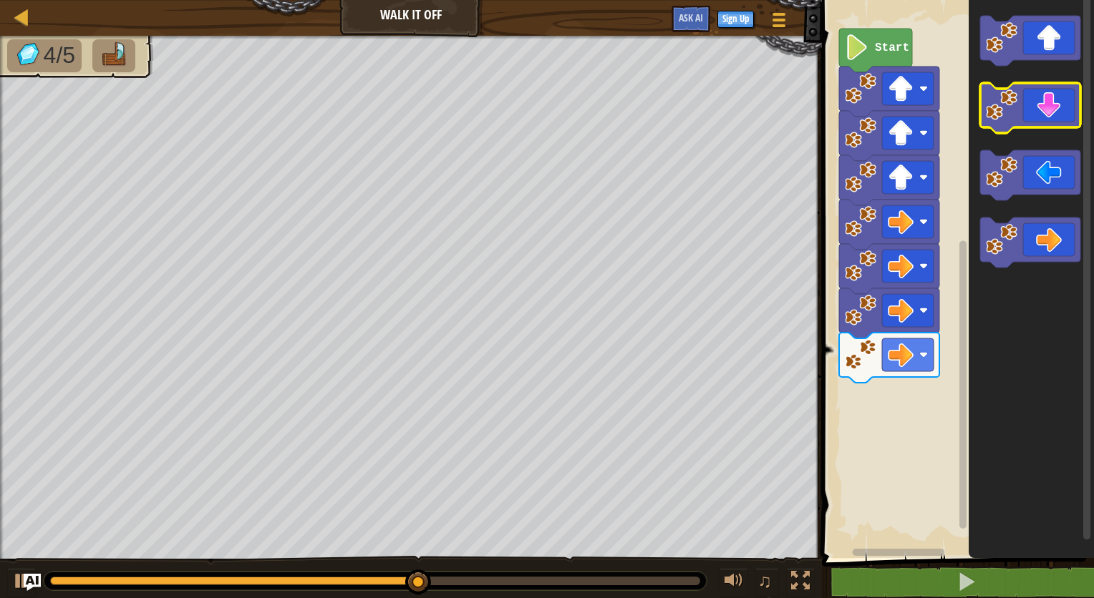
click at [1025, 105] on icon "Blockly Workspace" at bounding box center [1030, 108] width 100 height 50
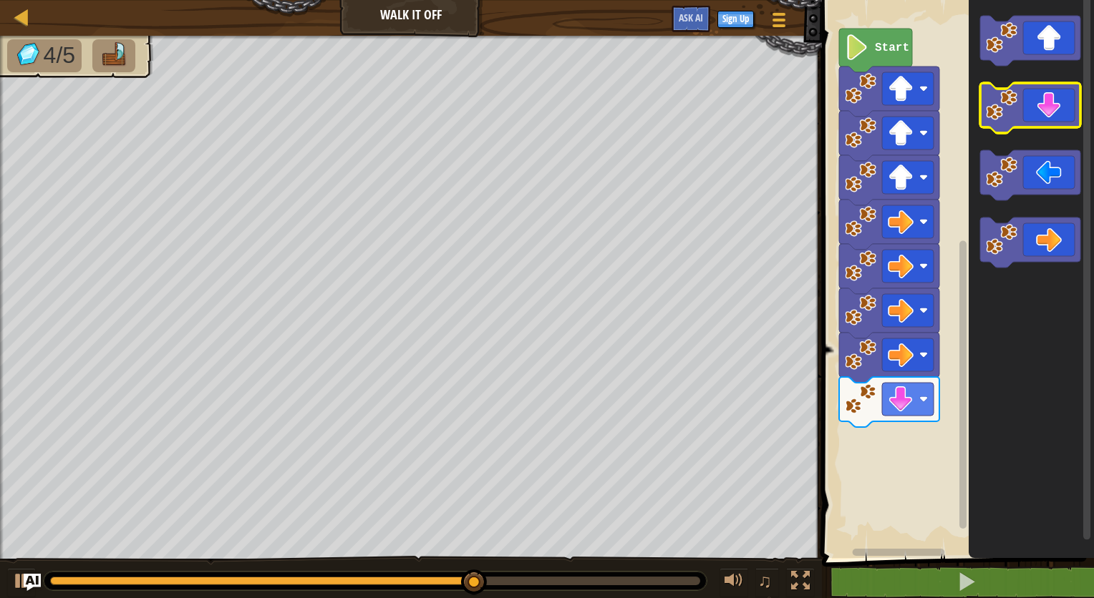
click at [1014, 119] on g "Blockly Workspace" at bounding box center [1030, 108] width 100 height 50
click at [1013, 121] on icon "Blockly Workspace" at bounding box center [1030, 108] width 100 height 50
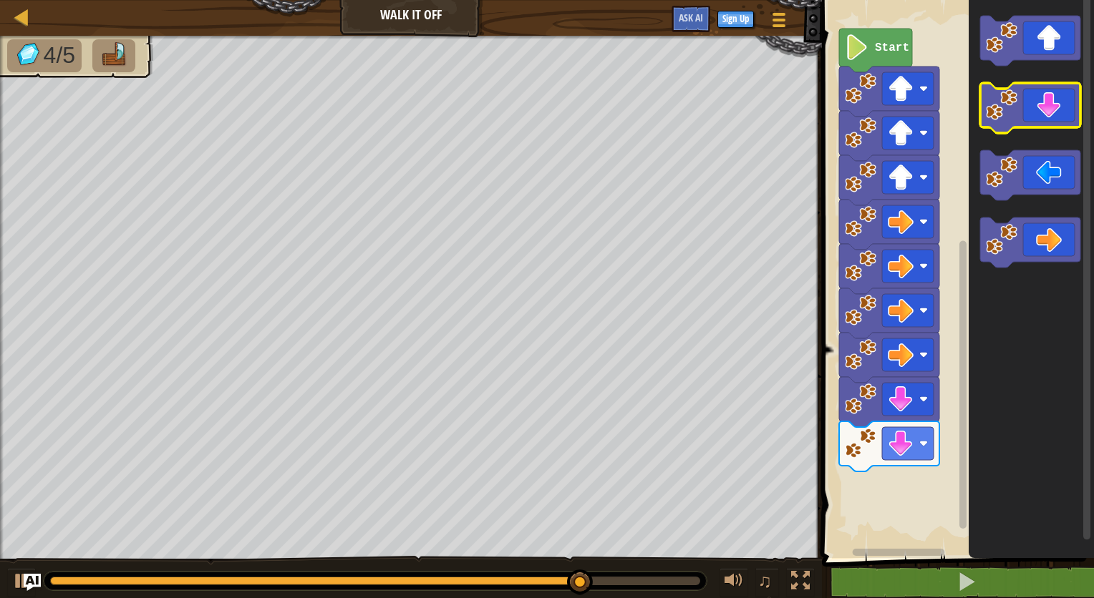
click at [1020, 106] on icon "Blockly Workspace" at bounding box center [1030, 108] width 100 height 50
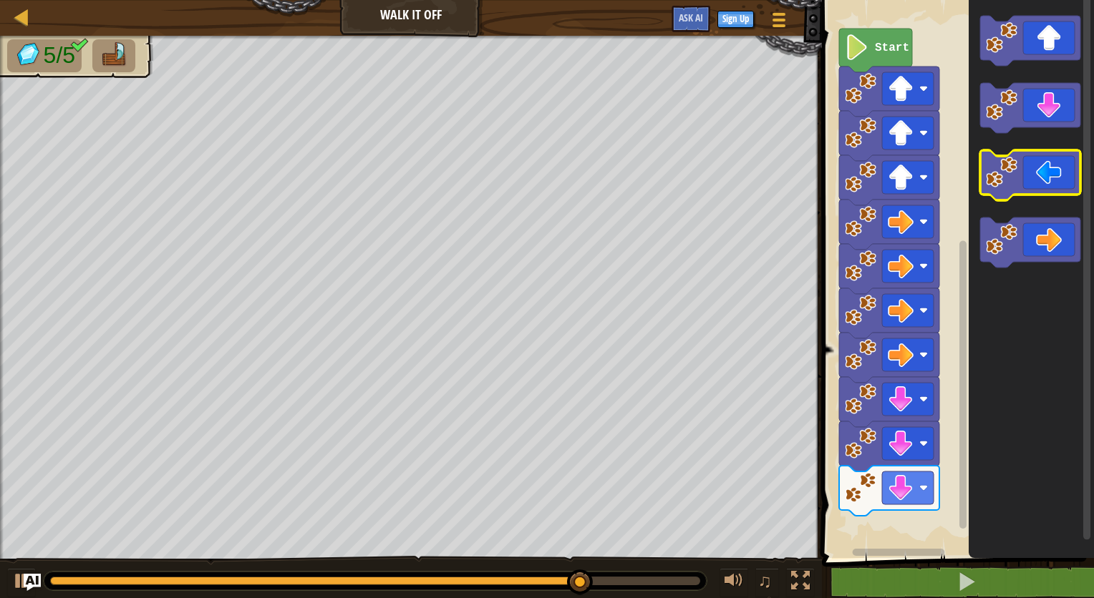
click at [1014, 155] on icon "Blockly Workspace" at bounding box center [1030, 175] width 100 height 50
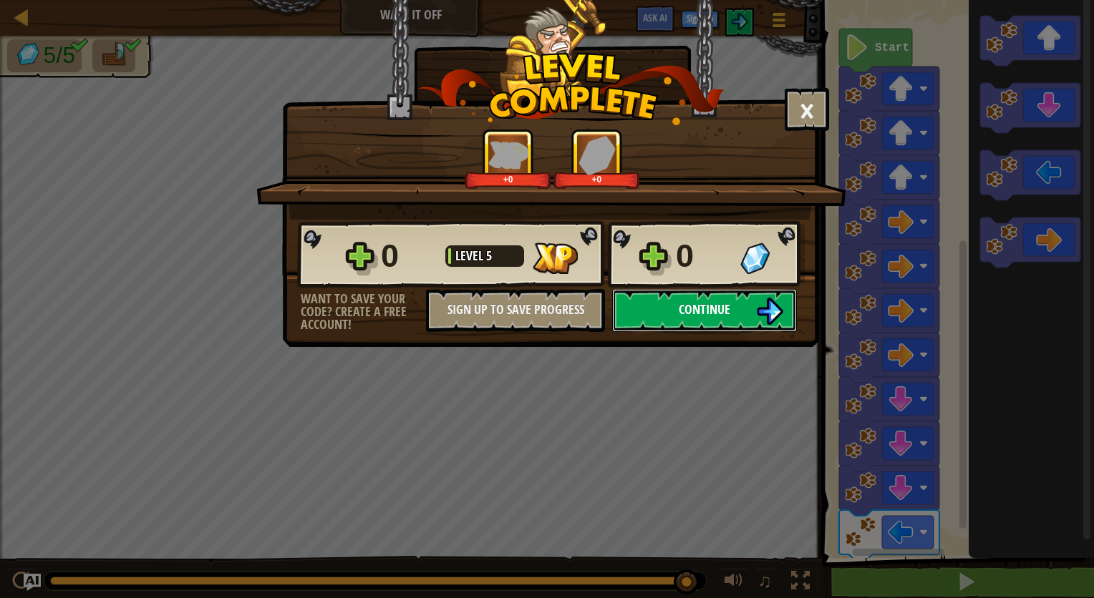
click at [739, 312] on button "Continue" at bounding box center [704, 310] width 185 height 43
